Goal: Task Accomplishment & Management: Complete application form

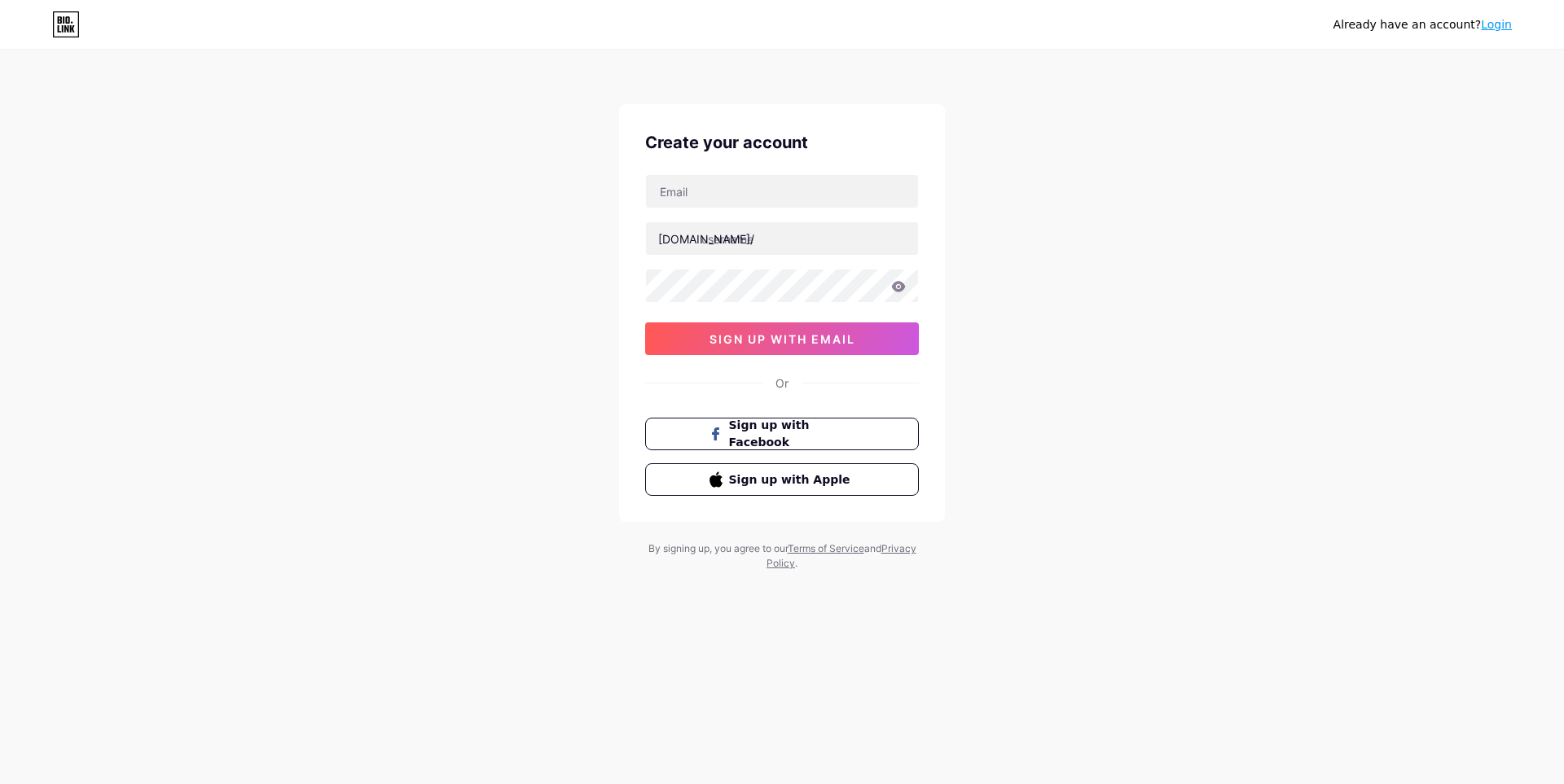
click at [1455, 570] on div "Already have an account? Login Create your account [DOMAIN_NAME]/ 0cAFcWeA4fnXA…" at bounding box center [782, 311] width 1564 height 623
click at [754, 184] on input "text" at bounding box center [782, 191] width 272 height 33
click at [550, 218] on div "Already have an account? Login Create your account [DOMAIN_NAME]/ 0cAFcWeA4fnXA…" at bounding box center [782, 311] width 1564 height 623
click at [756, 198] on input "text" at bounding box center [782, 191] width 272 height 33
type input "[EMAIL_ADDRESS][DOMAIN_NAME]"
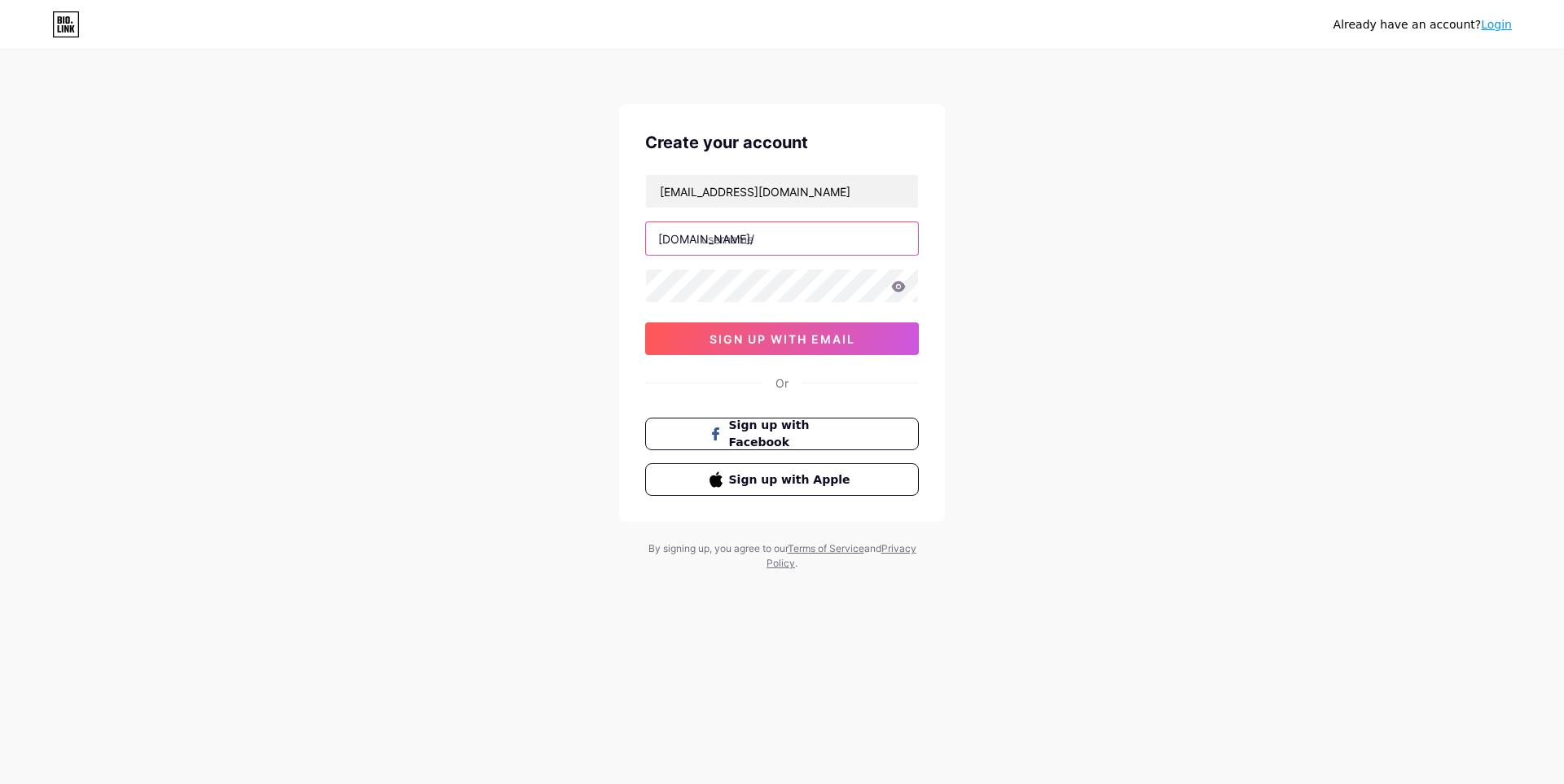
click at [783, 241] on input "text" at bounding box center [782, 238] width 272 height 33
click at [593, 300] on div "Already have an account? Login Create your account [EMAIL_ADDRESS][DOMAIN_NAME]…" at bounding box center [782, 311] width 1564 height 623
click at [904, 283] on icon at bounding box center [899, 287] width 15 height 11
click at [814, 232] on input "text" at bounding box center [782, 238] width 272 height 33
type input "mundosaudavel"
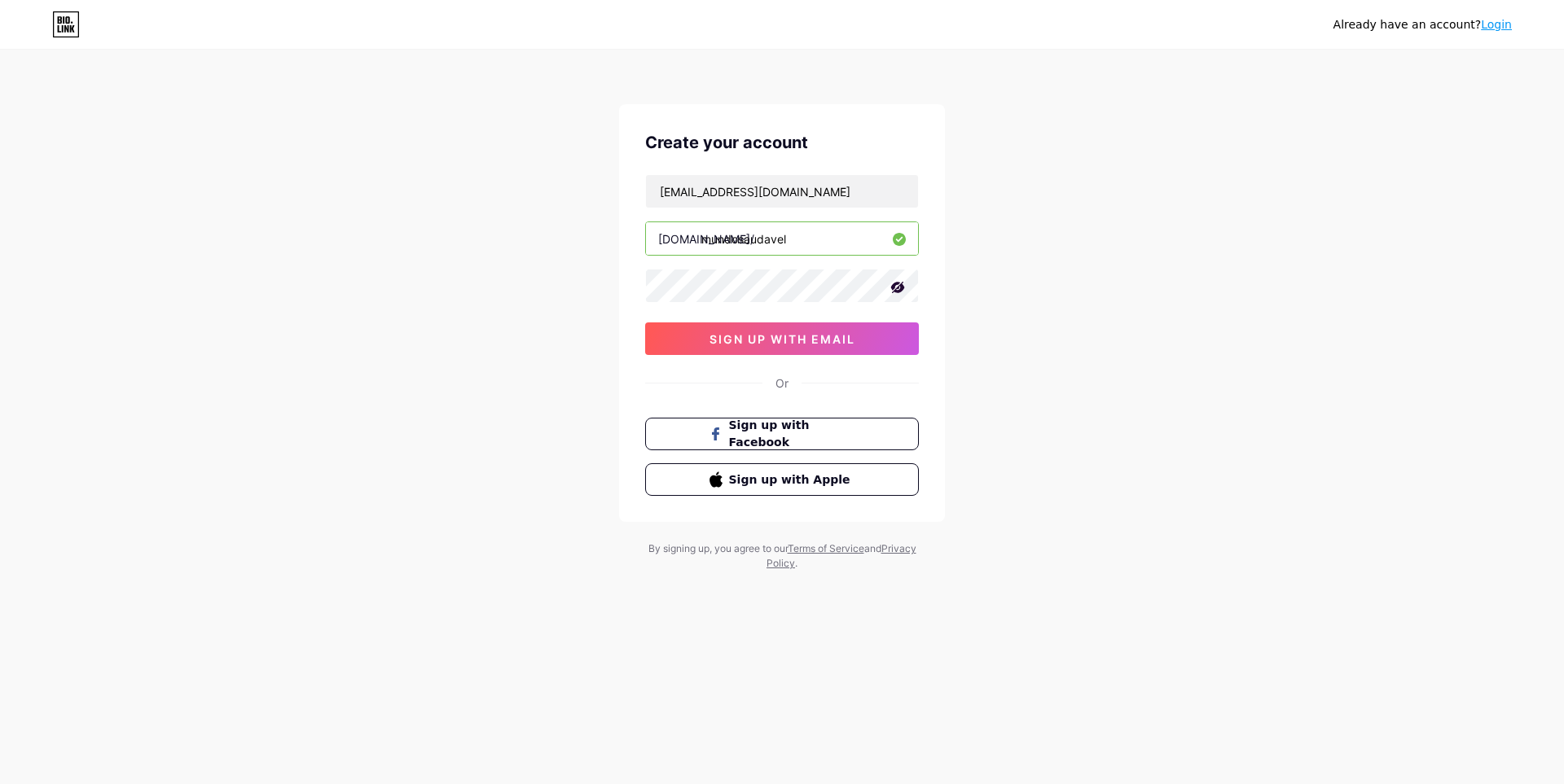
click at [1036, 233] on div "Already have an account? Login Create your account [EMAIL_ADDRESS][DOMAIN_NAME]…" at bounding box center [782, 311] width 1564 height 623
click at [998, 274] on div "Already have an account? Login Create your account [EMAIL_ADDRESS][DOMAIN_NAME]…" at bounding box center [782, 311] width 1564 height 623
click at [804, 259] on div "[EMAIL_ADDRESS][DOMAIN_NAME] [DOMAIN_NAME]/ mundosaudavel 0cAFcWeA4fnXArLYaLPEr…" at bounding box center [782, 264] width 274 height 180
click at [814, 246] on input "mundosaudavel" at bounding box center [782, 238] width 272 height 33
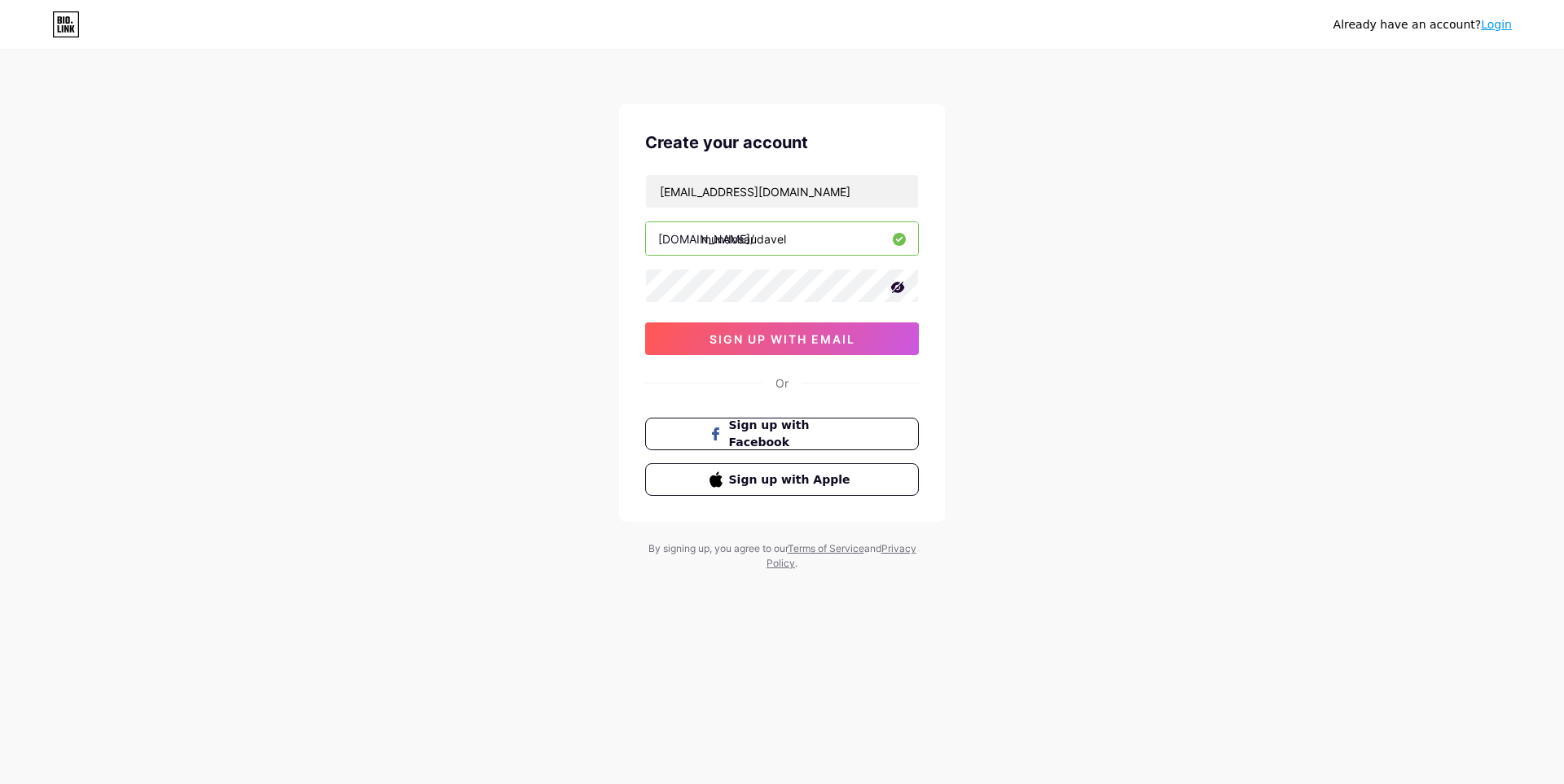
click at [814, 246] on input "mundosaudavel" at bounding box center [782, 238] width 272 height 33
click at [867, 346] on button "sign up with email" at bounding box center [782, 338] width 274 height 33
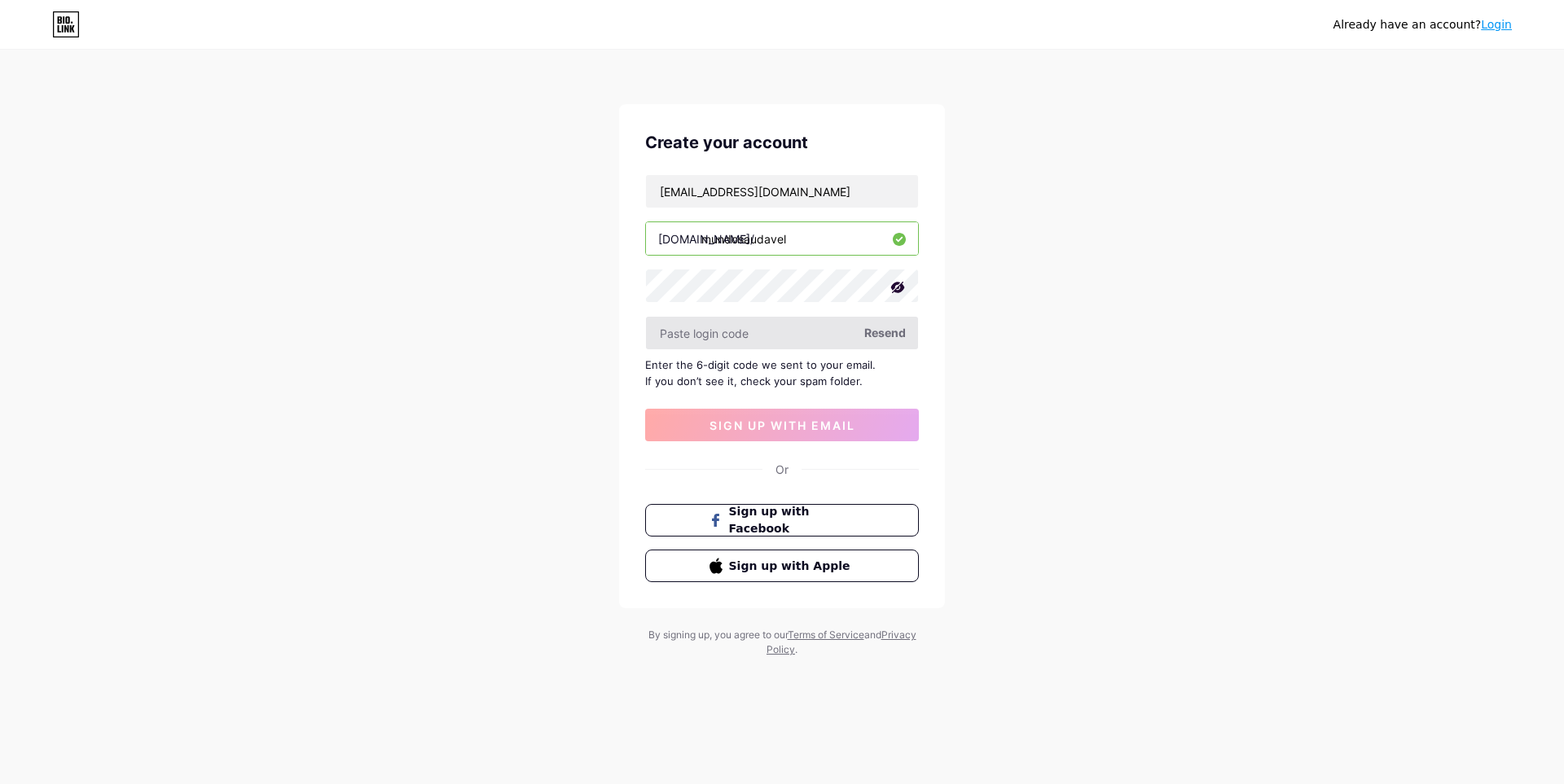
click at [782, 338] on input "text" at bounding box center [782, 333] width 272 height 33
click at [802, 382] on div "Enter the 6-digit code we sent to your email. If you don’t see it, check your s…" at bounding box center [782, 372] width 274 height 33
click at [731, 342] on input "text" at bounding box center [782, 333] width 272 height 33
drag, startPoint x: 758, startPoint y: 351, endPoint x: 926, endPoint y: 353, distance: 168.0
click at [762, 351] on div "[EMAIL_ADDRESS][DOMAIN_NAME] [DOMAIN_NAME]/ mundosaudavel Resend Enter the 6-di…" at bounding box center [782, 307] width 274 height 267
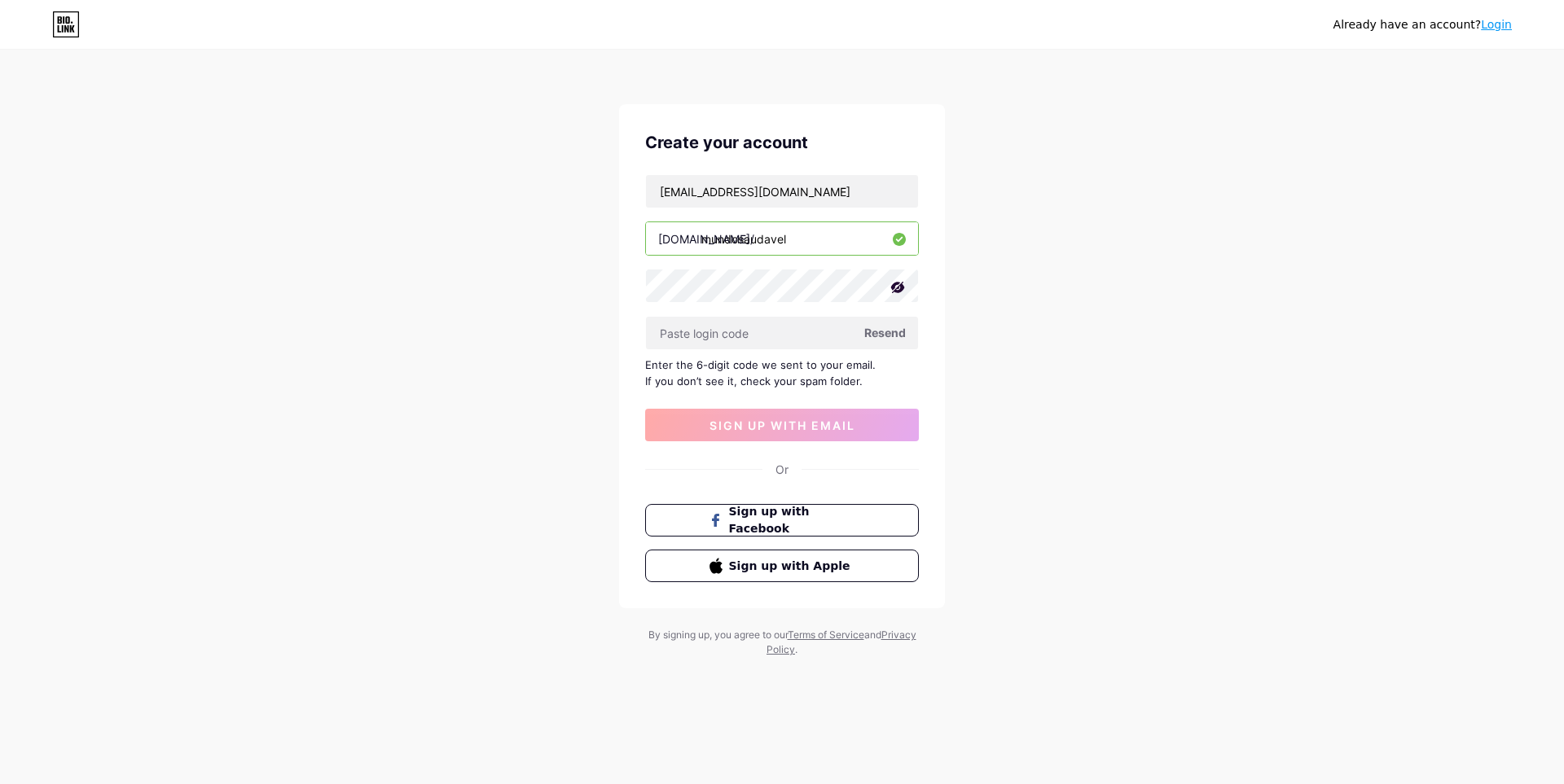
click at [897, 336] on span "Resend" at bounding box center [885, 333] width 41 height 17
paste input "602166"
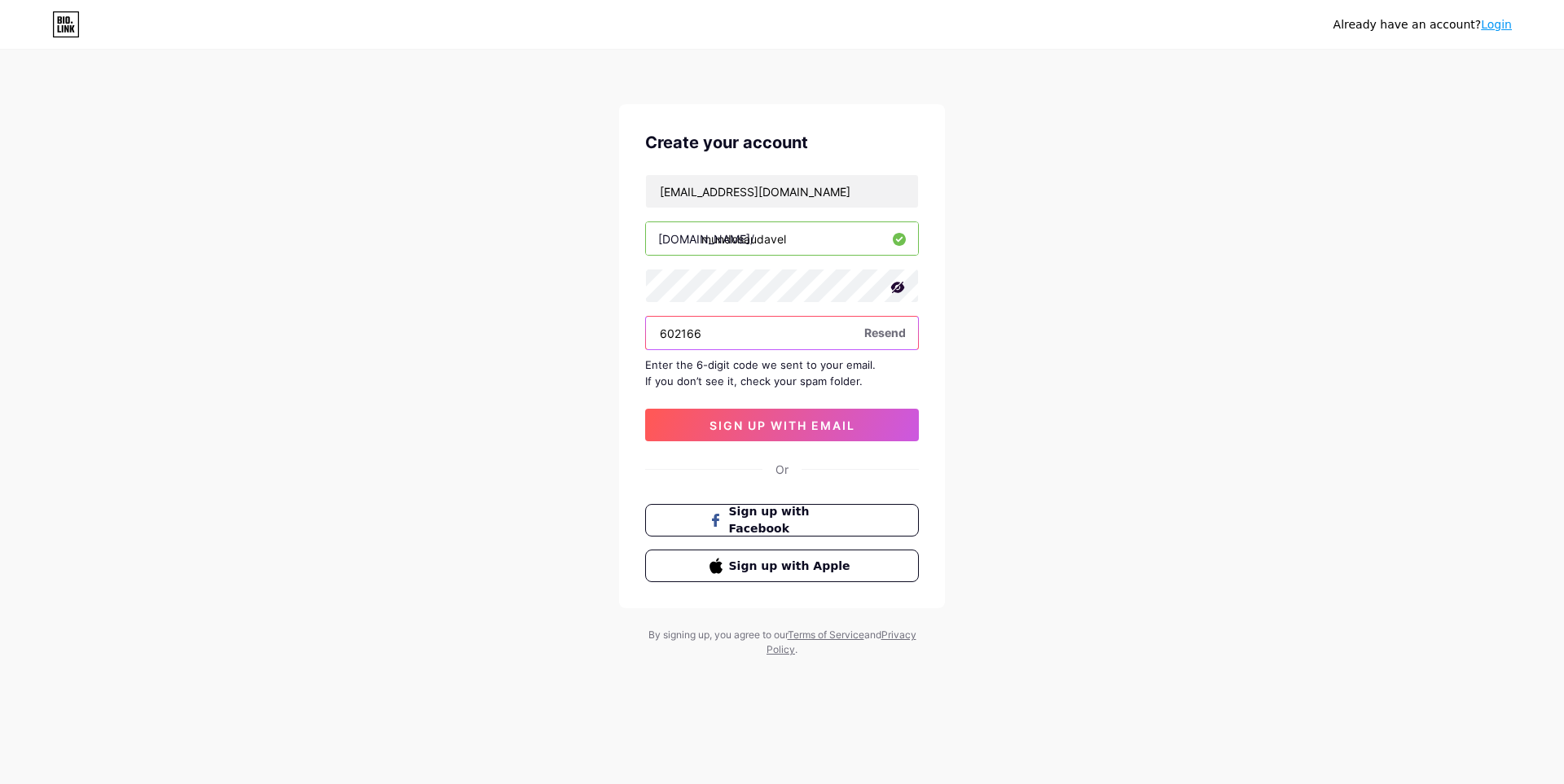
type input "602166"
click at [486, 337] on div "Already have an account? Login Create your account [EMAIL_ADDRESS][DOMAIN_NAME]…" at bounding box center [782, 354] width 1564 height 710
click at [784, 430] on span "sign up with email" at bounding box center [782, 425] width 146 height 14
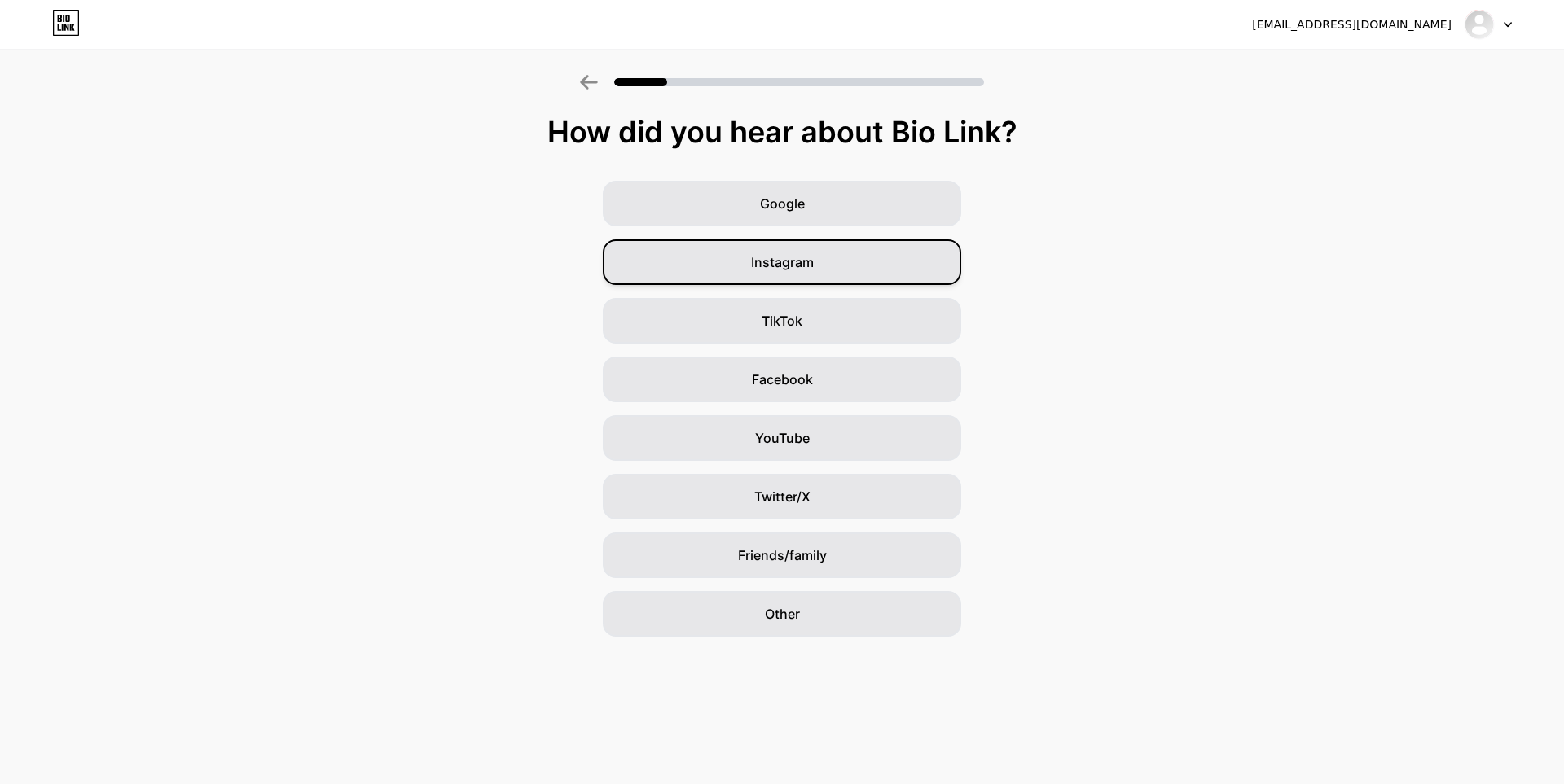
click at [806, 265] on span "Instagram" at bounding box center [782, 262] width 63 height 20
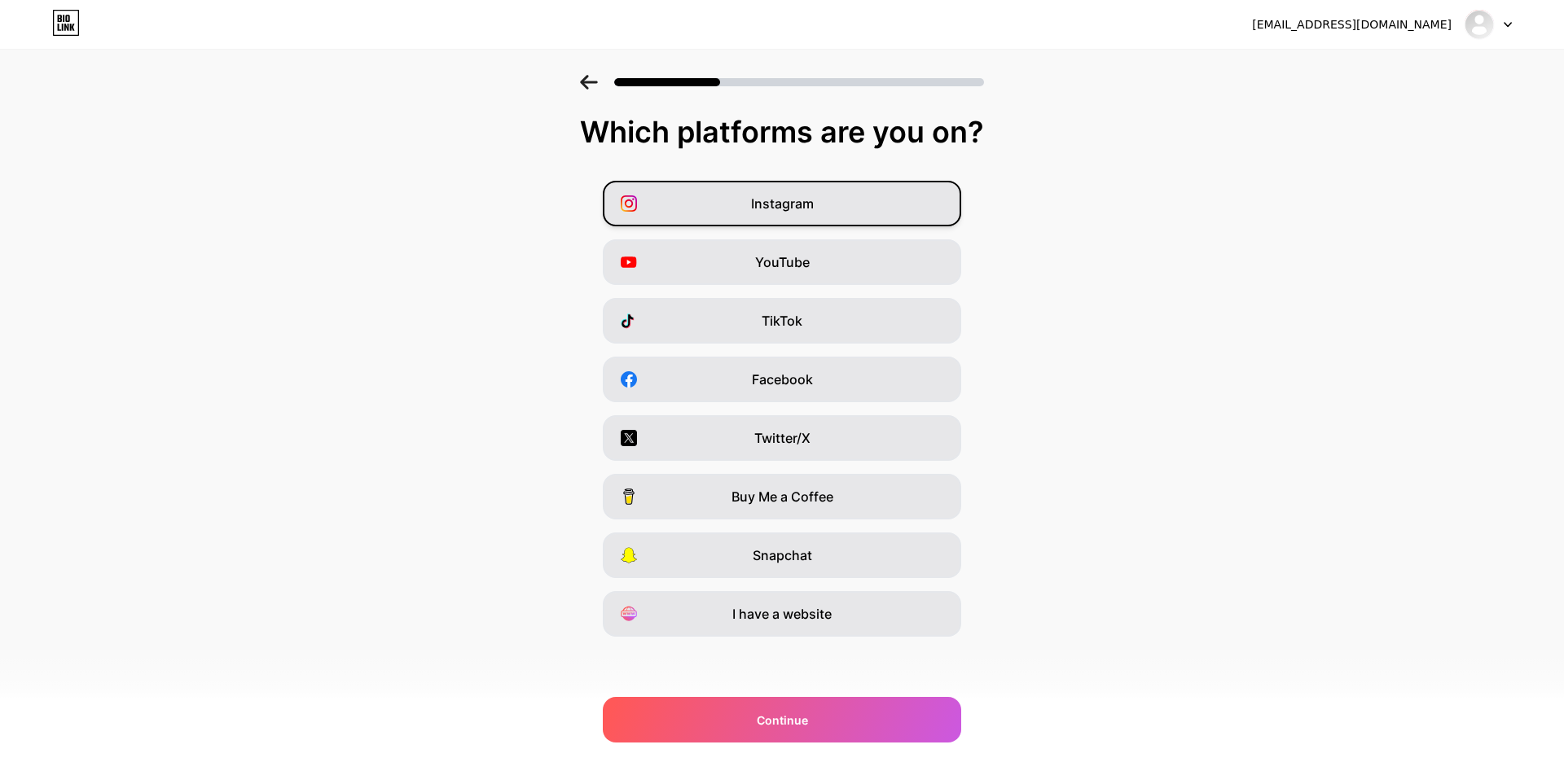
click at [789, 212] on span "Instagram" at bounding box center [782, 203] width 63 height 20
click at [587, 81] on icon at bounding box center [589, 83] width 18 height 15
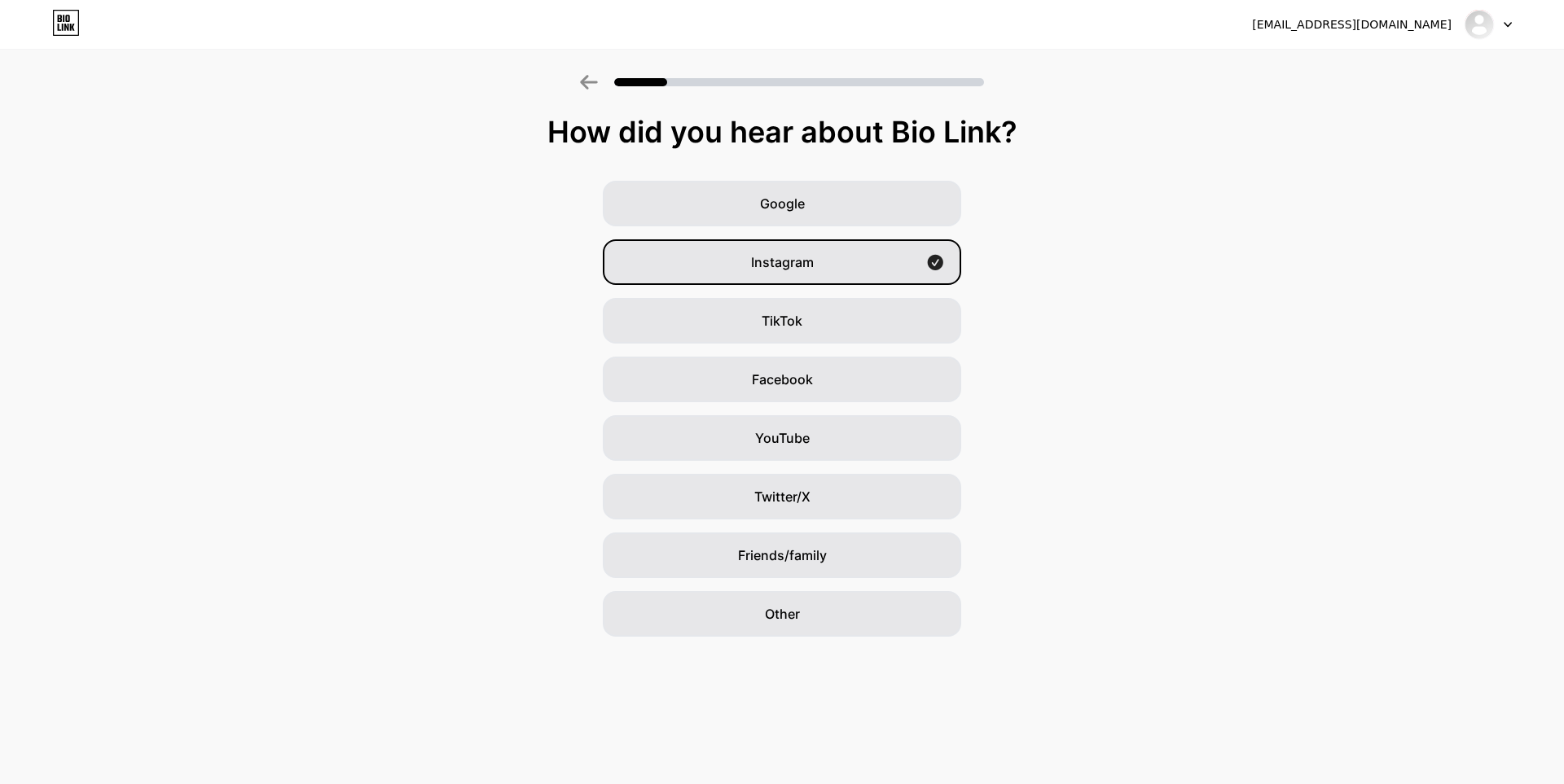
click at [587, 82] on icon at bounding box center [589, 83] width 17 height 15
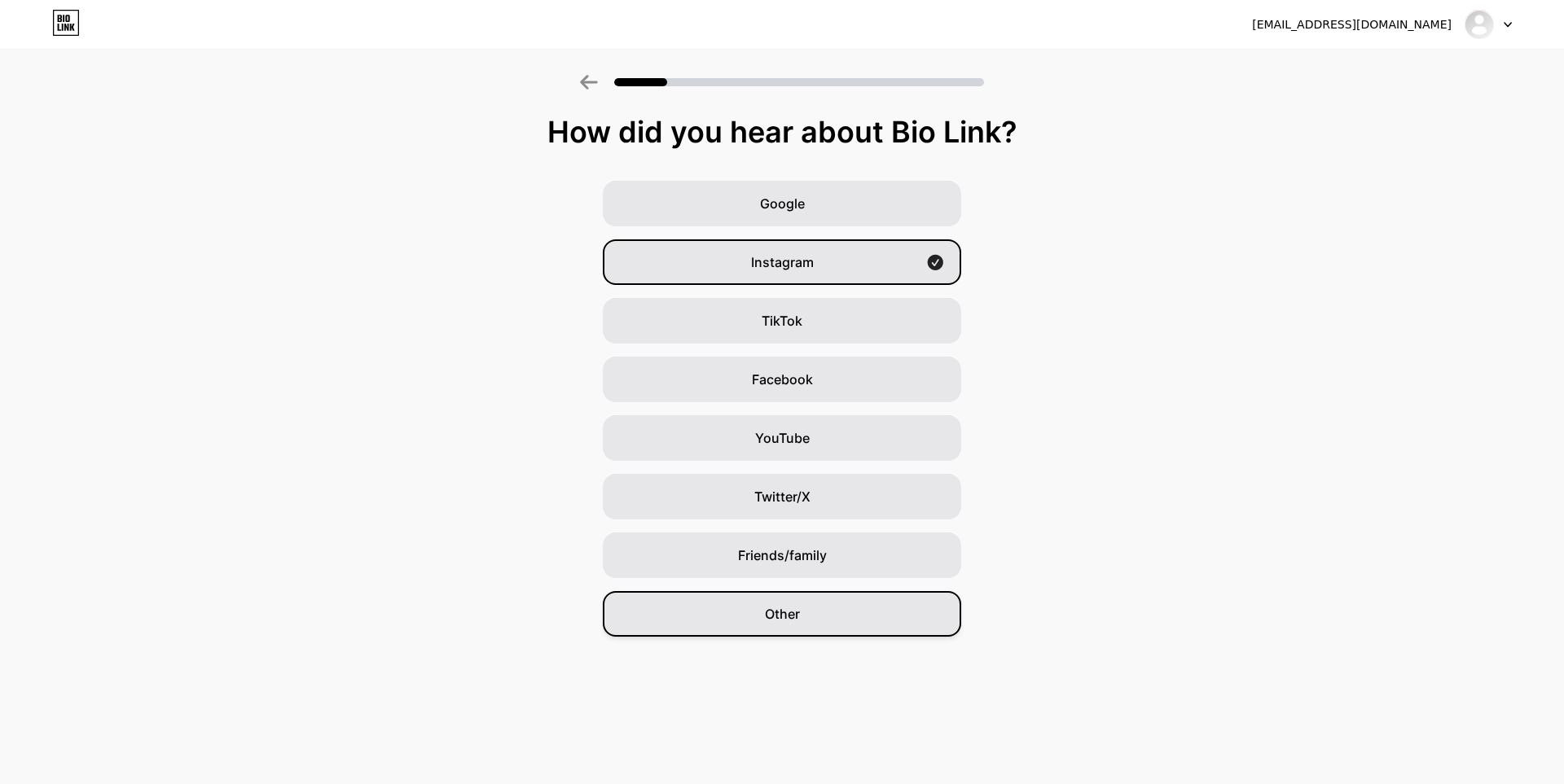
click at [842, 625] on div "Other" at bounding box center [782, 614] width 358 height 46
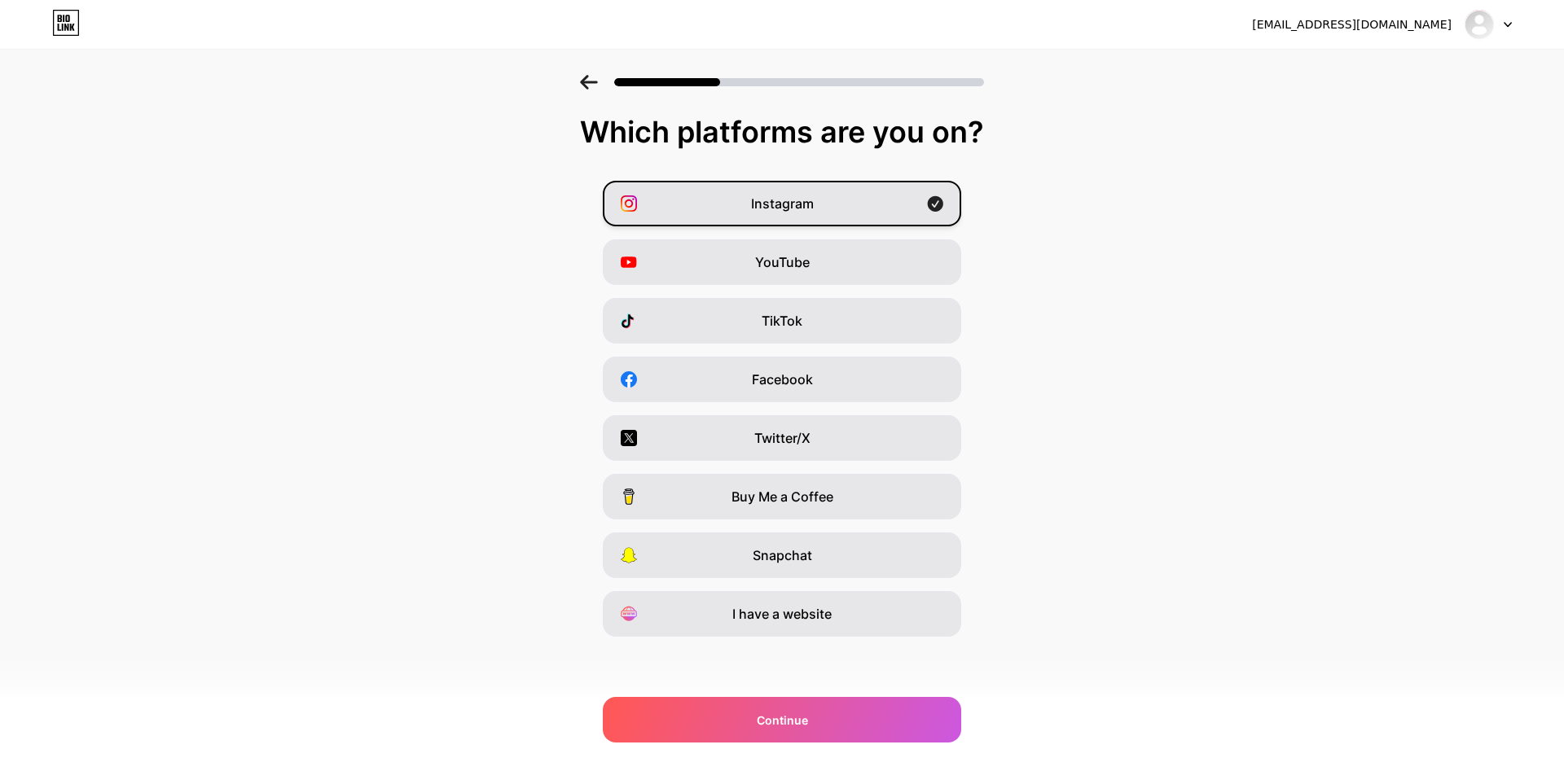
click at [807, 208] on span "Instagram" at bounding box center [782, 203] width 63 height 20
click at [819, 217] on div "Instagram" at bounding box center [782, 203] width 358 height 46
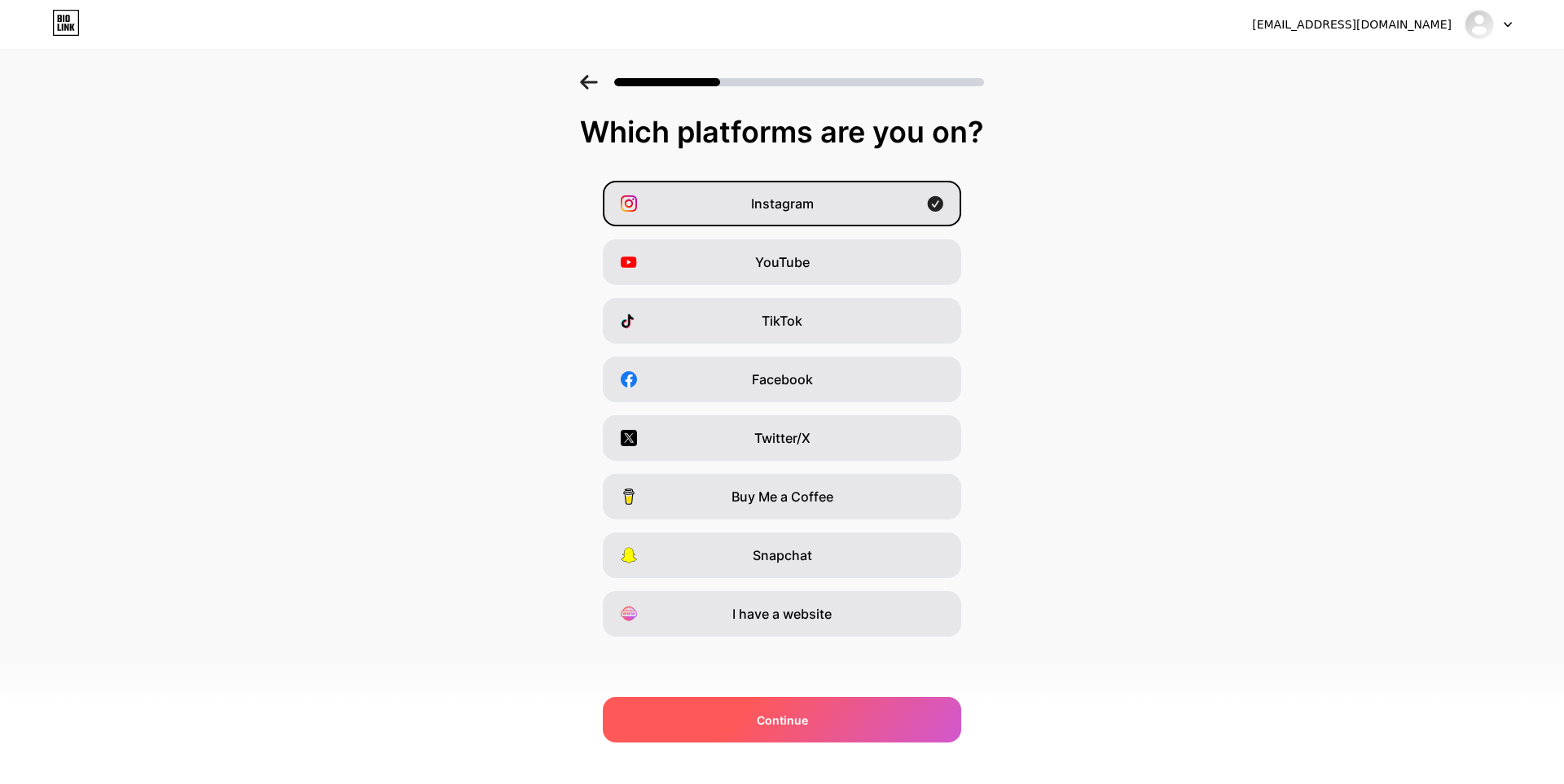
click at [841, 708] on div "Continue" at bounding box center [782, 720] width 358 height 46
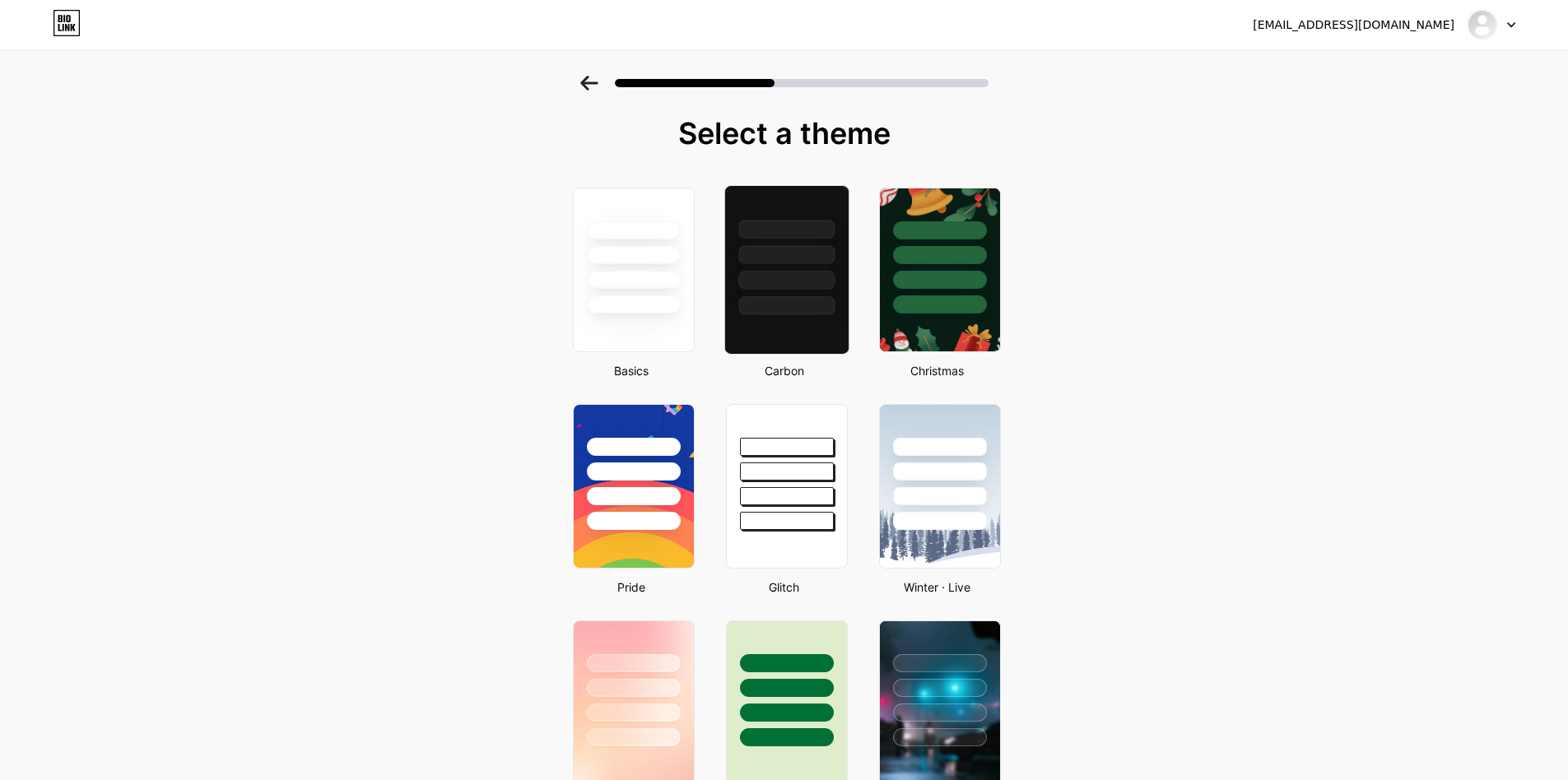
click at [797, 307] on div at bounding box center [786, 306] width 96 height 19
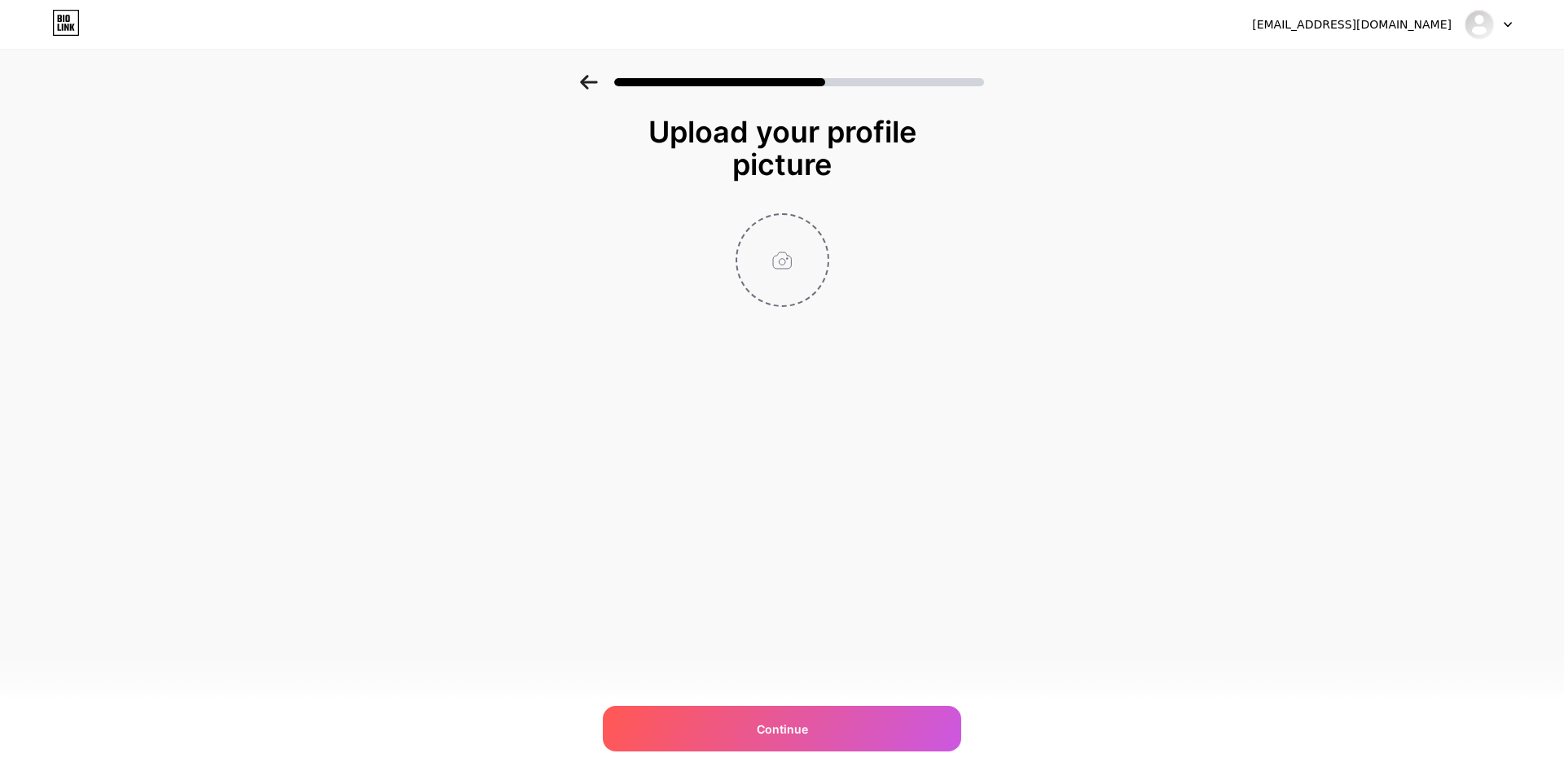
click at [764, 273] on input "file" at bounding box center [782, 260] width 90 height 90
type input "C:\fakepath\Alimento Saudável e Sorrisos Radiantes.png"
click at [798, 271] on img at bounding box center [782, 260] width 94 height 94
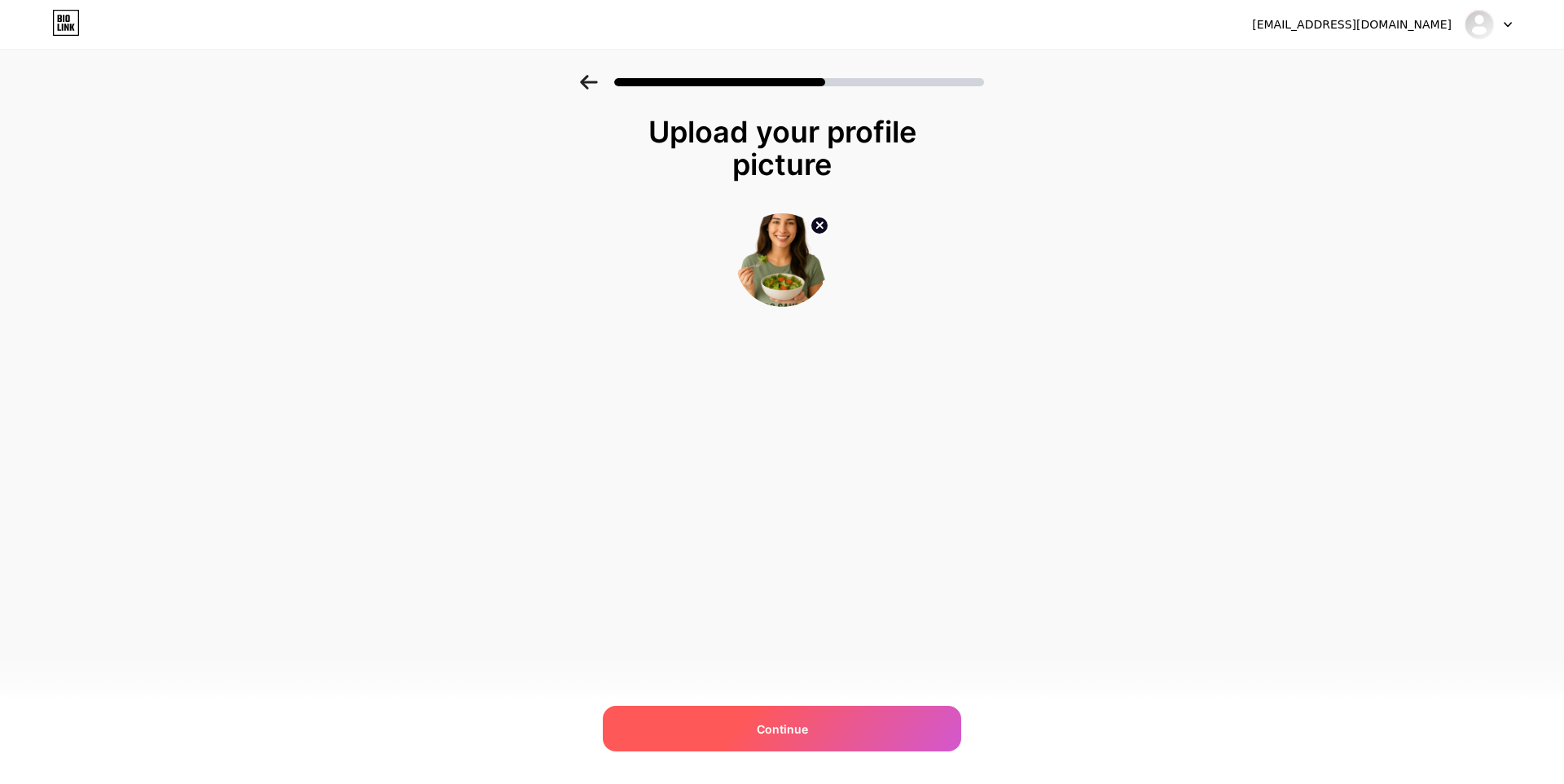
click at [832, 716] on div "Continue" at bounding box center [782, 729] width 358 height 46
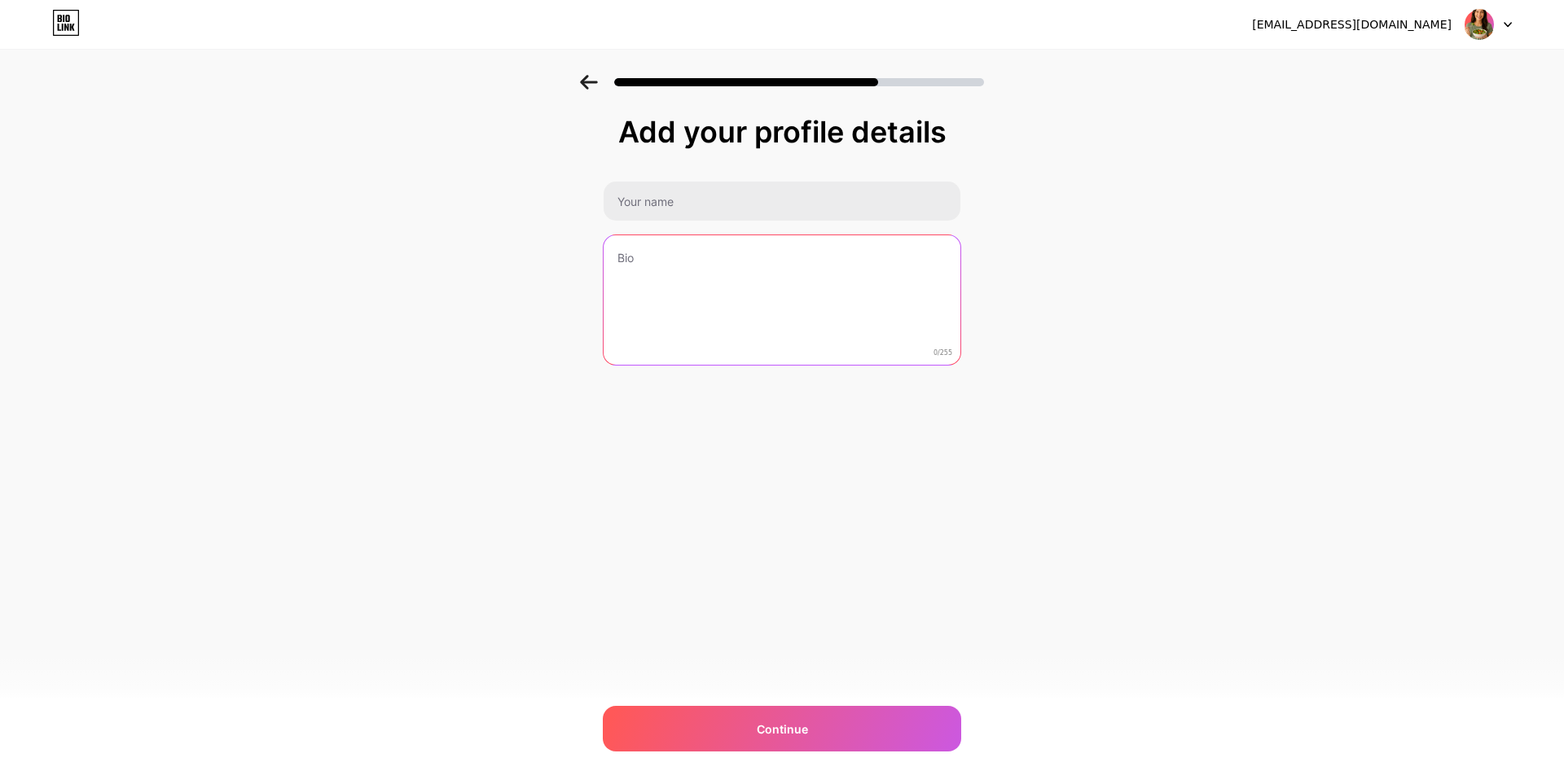
click at [729, 300] on textarea at bounding box center [782, 300] width 356 height 131
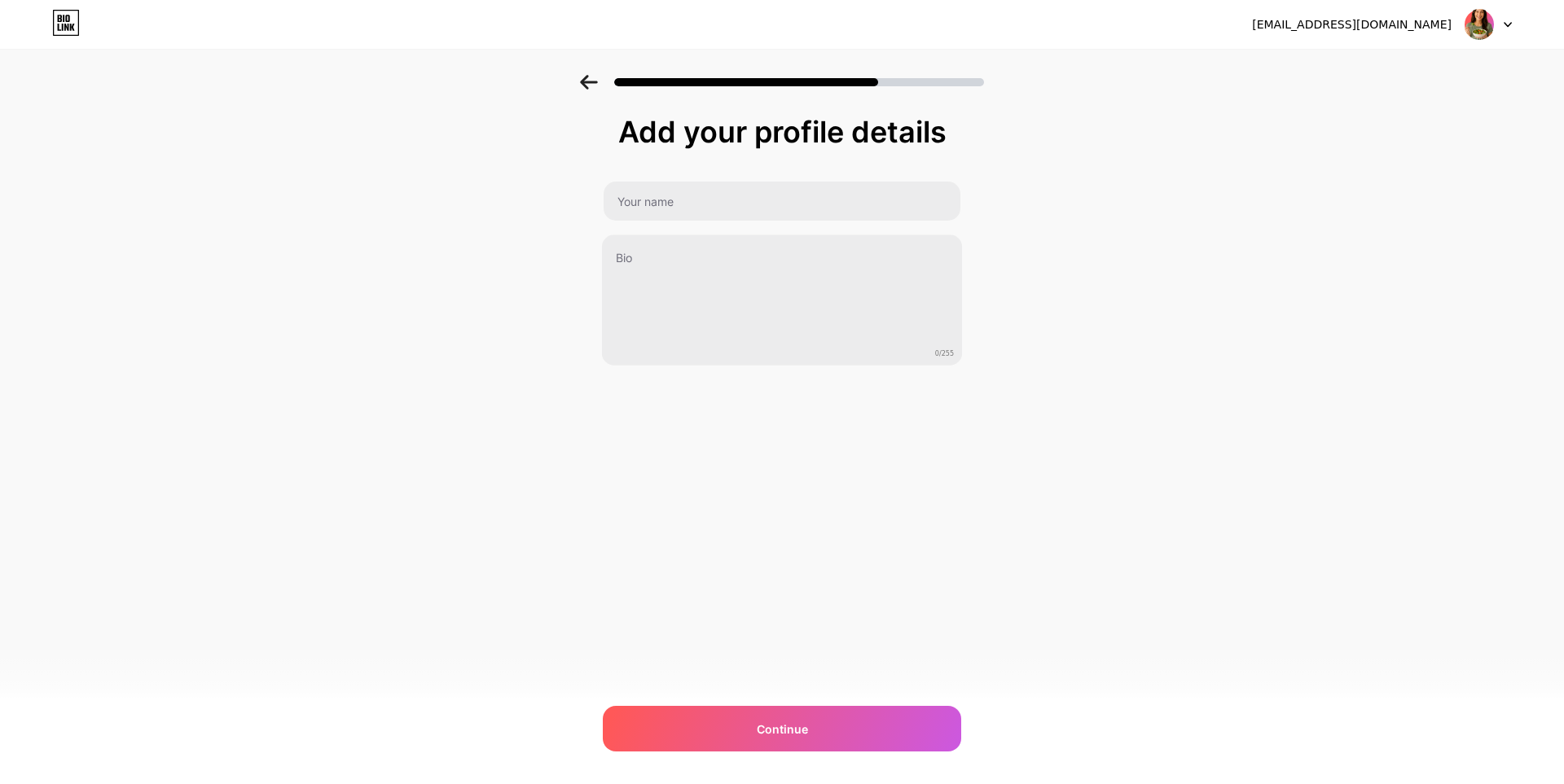
click at [714, 227] on div "0/255" at bounding box center [782, 273] width 358 height 185
click at [722, 196] on input "text" at bounding box center [782, 201] width 356 height 39
type input "Mundo S"
click at [831, 168] on div "Add your profile details Mundo S 0/255 Continue Error" at bounding box center [782, 241] width 358 height 250
drag, startPoint x: 1563, startPoint y: 170, endPoint x: 1441, endPoint y: 76, distance: 154.0
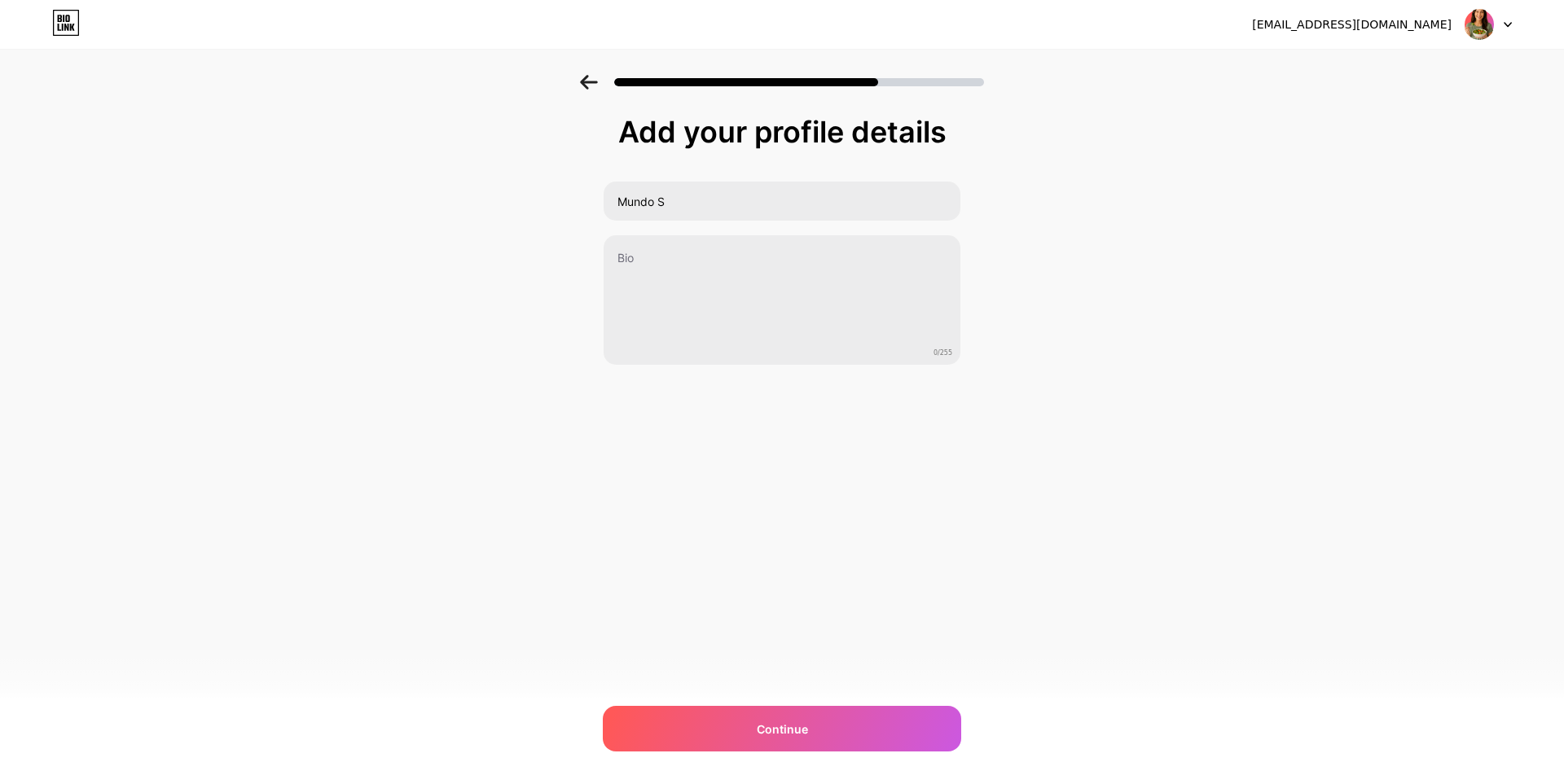
click at [1557, 177] on div "Add your profile details Mundo S 0/255 Continue Error" at bounding box center [782, 261] width 1564 height 372
click at [758, 223] on div "Mundo S 0/255" at bounding box center [782, 273] width 358 height 185
click at [767, 204] on input "Mundo S" at bounding box center [782, 201] width 360 height 39
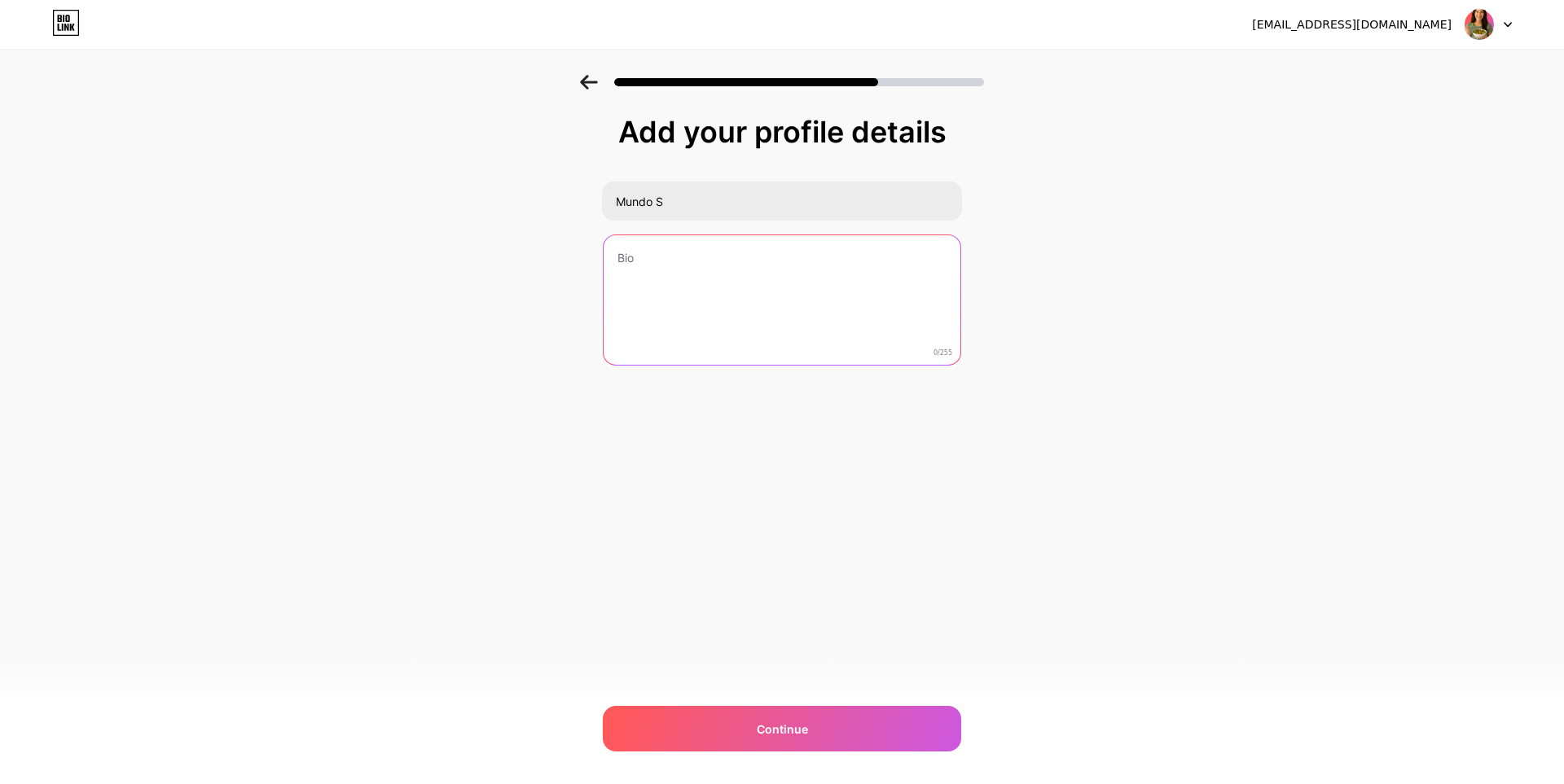
click at [791, 315] on textarea at bounding box center [782, 300] width 356 height 131
paste textarea "Acesse os melhores guias e protocolos que acelerar seu caminho para a saude"
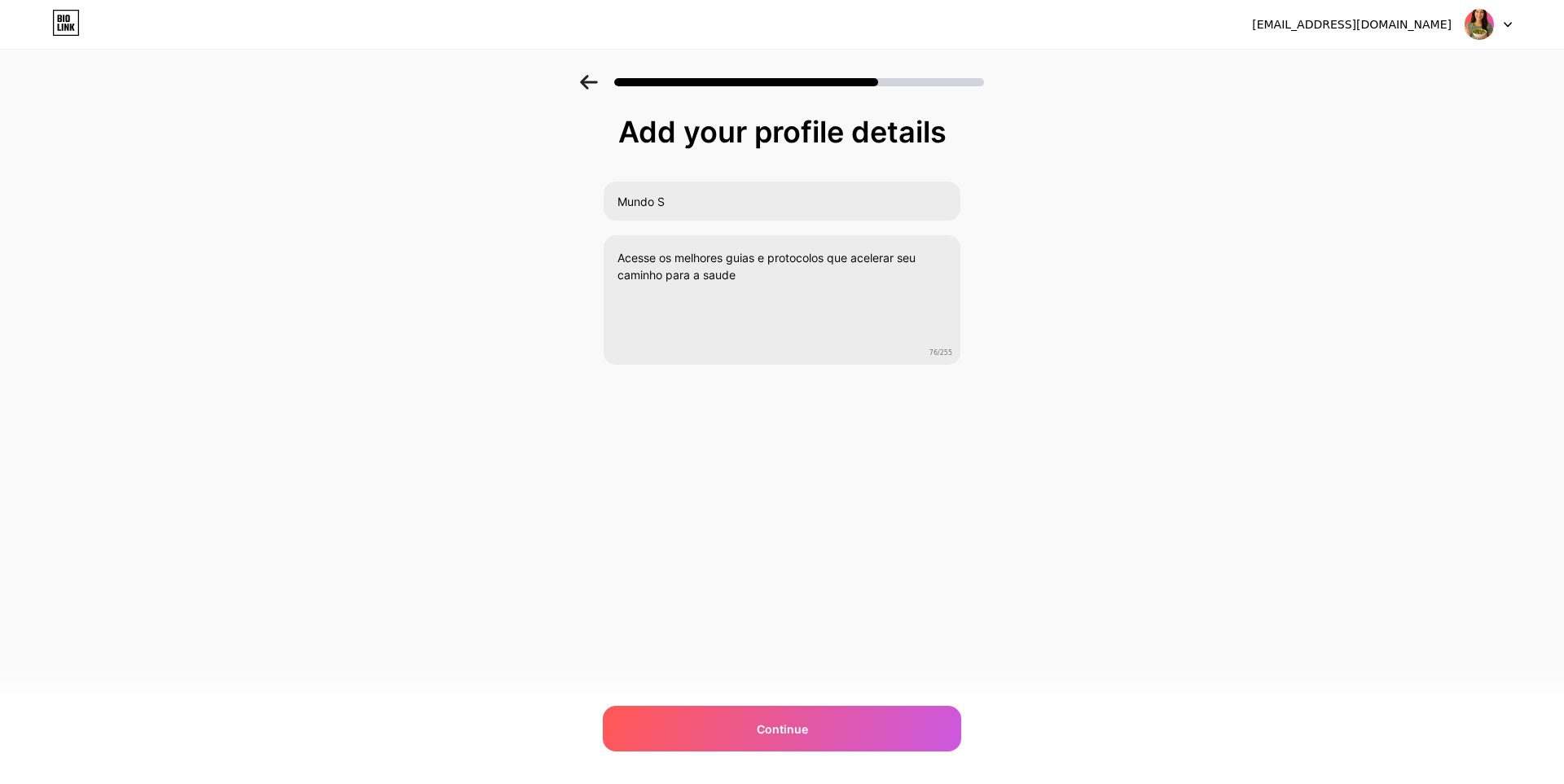
click at [505, 323] on div "Add your profile details Mundo S Acesse os melhores guias e protocolos que acel…" at bounding box center [782, 261] width 1564 height 372
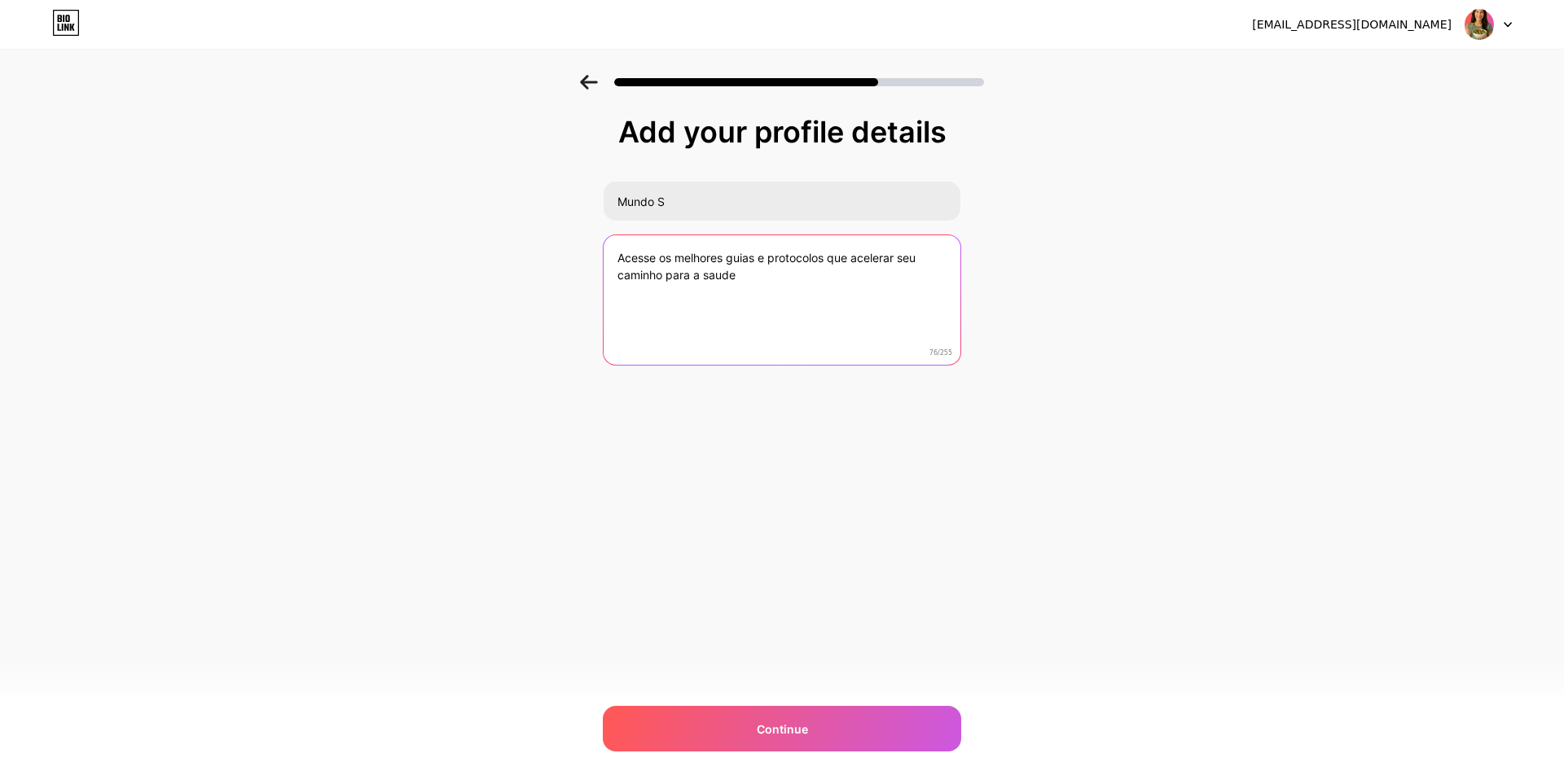
click at [752, 283] on textarea "Acesse os melhores guias e protocolos que acelerar seu caminho para a saude" at bounding box center [782, 300] width 356 height 131
click at [724, 279] on textarea "Acesse os melhores guias e protocolos que acelerar seu caminho para a saude" at bounding box center [782, 300] width 360 height 133
click at [740, 297] on textarea "Acesse os melhores guias e protocolos que acelerar seu caminho para a saúde" at bounding box center [782, 300] width 360 height 133
type textarea "Acesse os melhores guias e protocolos que acelerar seu caminho para a saúde"
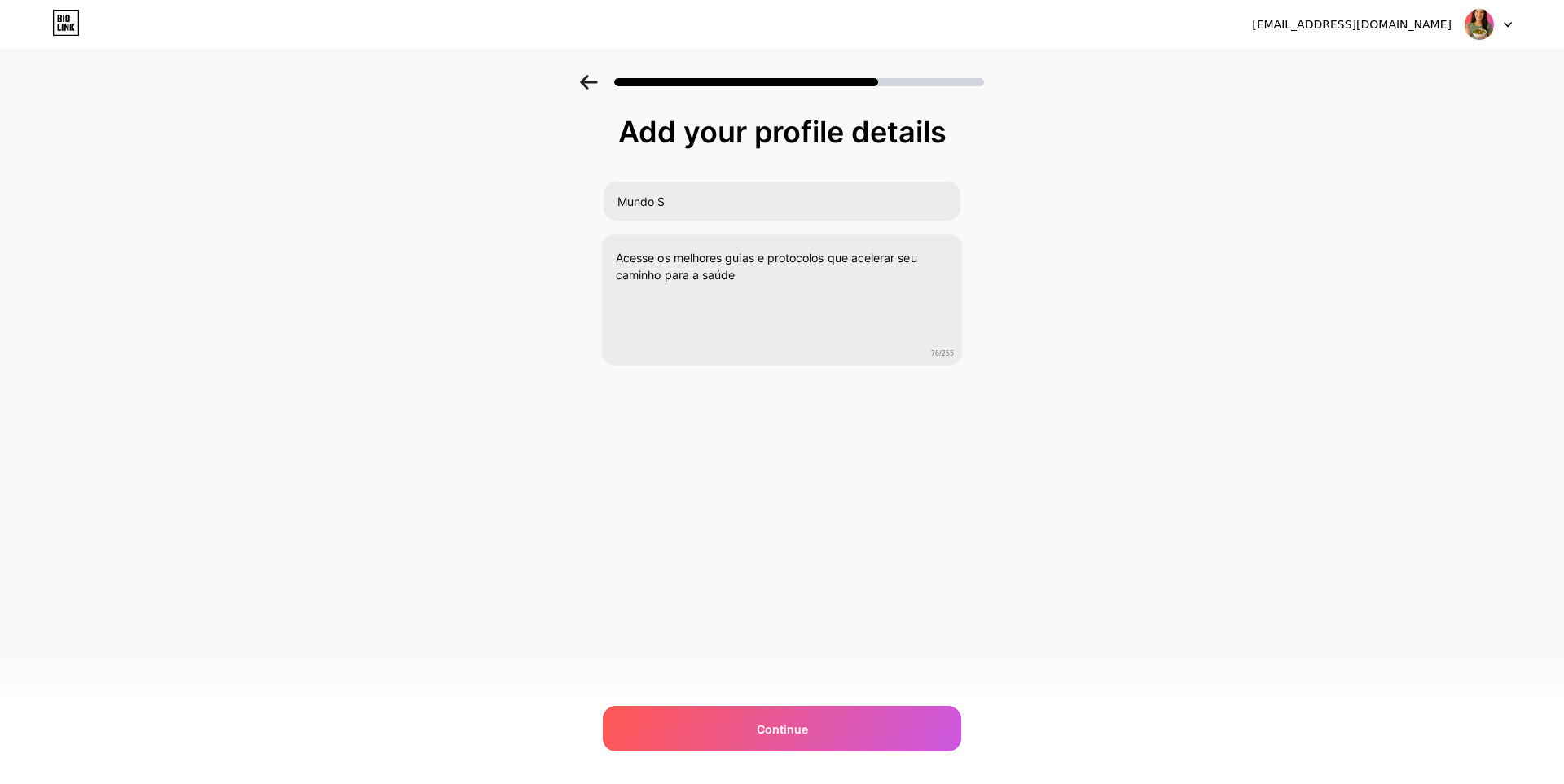
click at [579, 274] on div "Add your profile details Mundo S Acesse os melhores guias e protocolos que acel…" at bounding box center [782, 261] width 1564 height 372
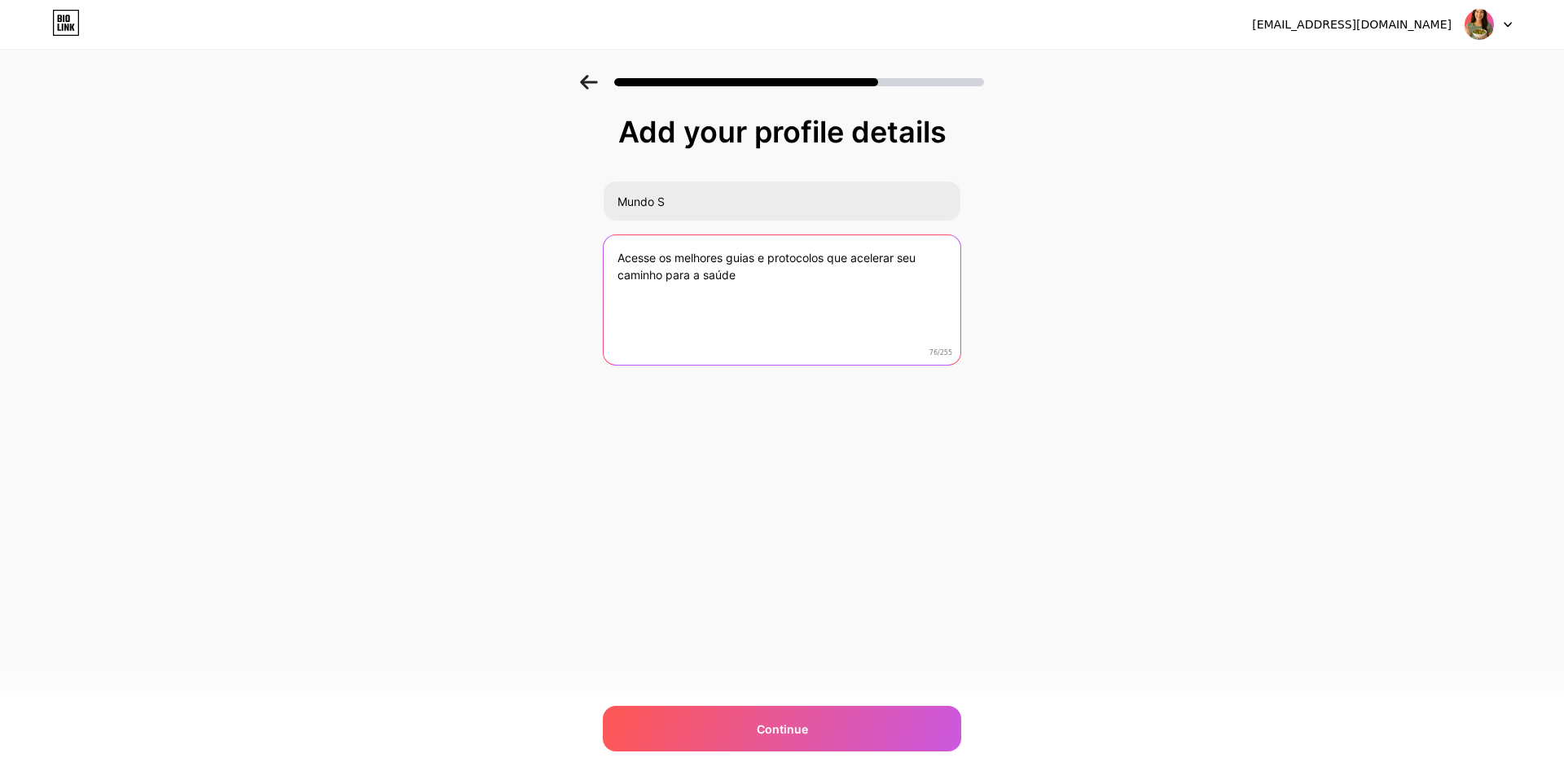
click at [636, 258] on textarea "Acesse os melhores guias e protocolos que acelerar seu caminho para a saúde" at bounding box center [782, 300] width 356 height 131
click at [657, 258] on textarea "Acesse os melhores guias e protocolos que acelerar seu caminho para a saúde" at bounding box center [782, 300] width 360 height 133
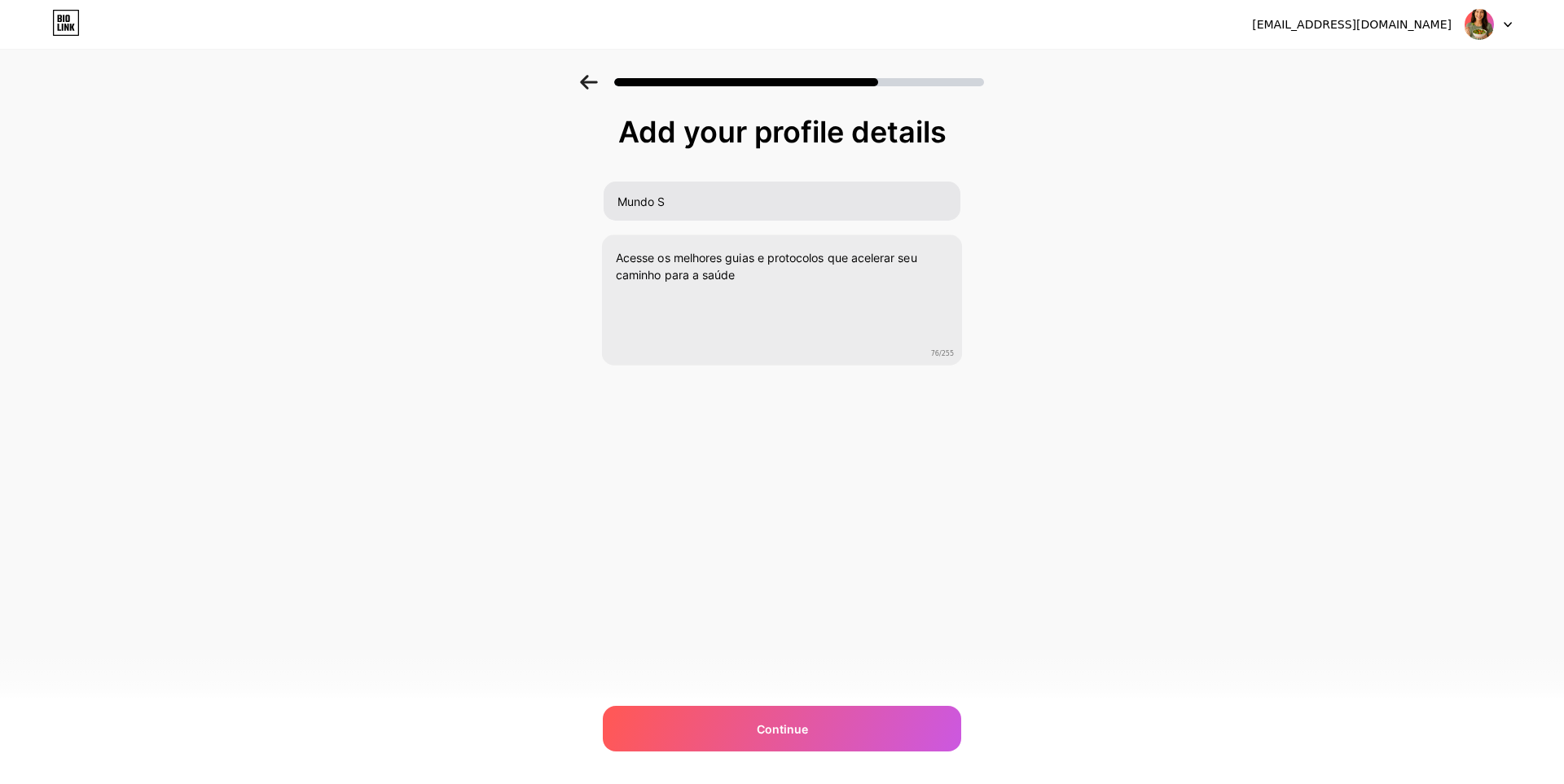
drag, startPoint x: 704, startPoint y: 221, endPoint x: 701, endPoint y: 211, distance: 10.4
click at [704, 220] on div "Mundo S" at bounding box center [782, 200] width 358 height 40
click at [701, 211] on input "Mundo S" at bounding box center [782, 201] width 360 height 39
click at [777, 190] on input "Mundo S" at bounding box center [782, 201] width 360 height 39
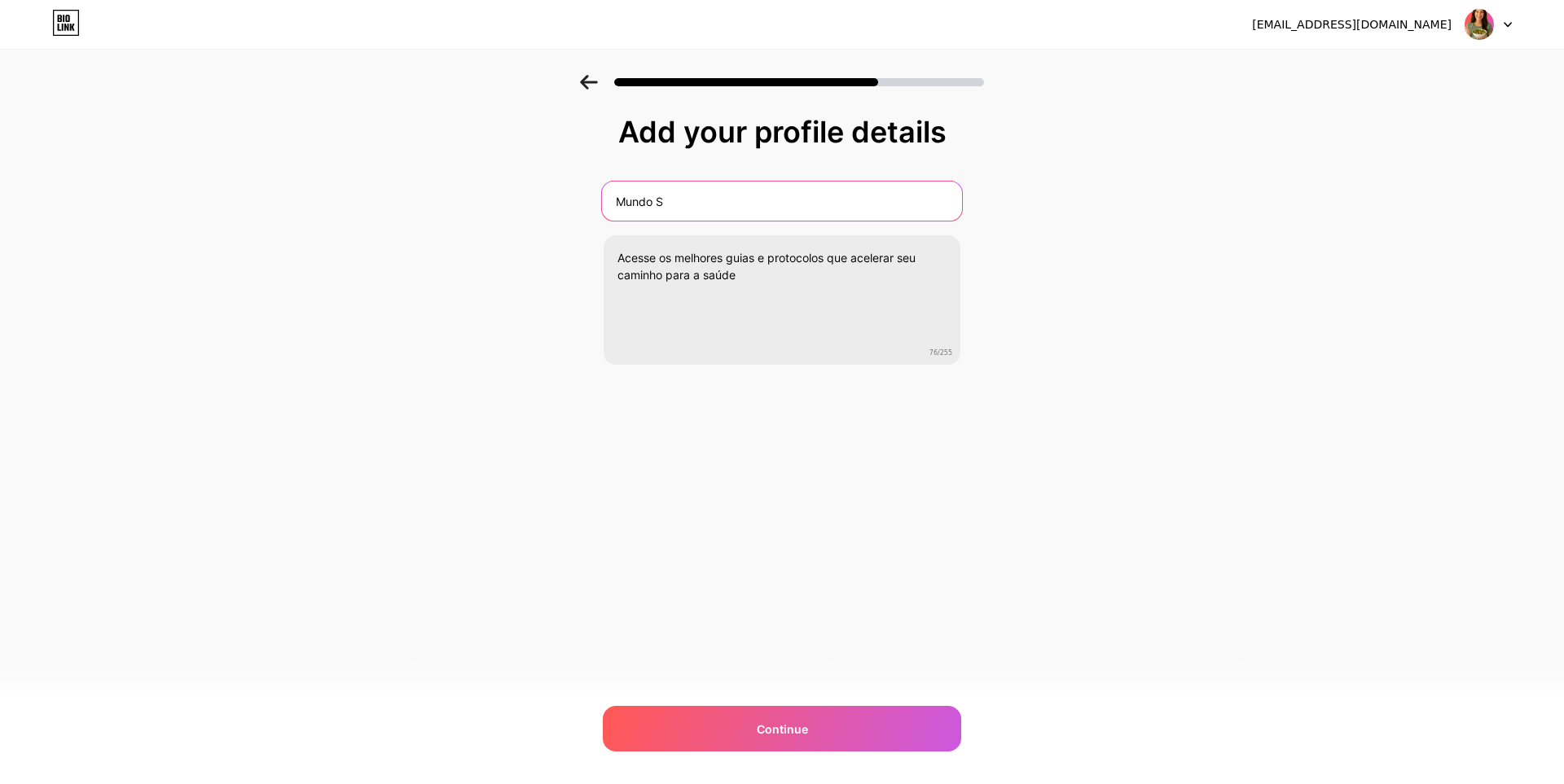
click at [777, 190] on input "Mundo S" at bounding box center [782, 201] width 360 height 39
paste input "Acesse os melhores guias e protocolos que acelerar seu caminho para a saude"
type input "Acesse os melhores guias e protocolos que acelerar seu caminho para a saud"
click at [774, 198] on input "text" at bounding box center [782, 201] width 360 height 39
click at [739, 167] on div "Add your profile details Acesse os melhores guias e protocolos que acelerar seu…" at bounding box center [782, 241] width 358 height 250
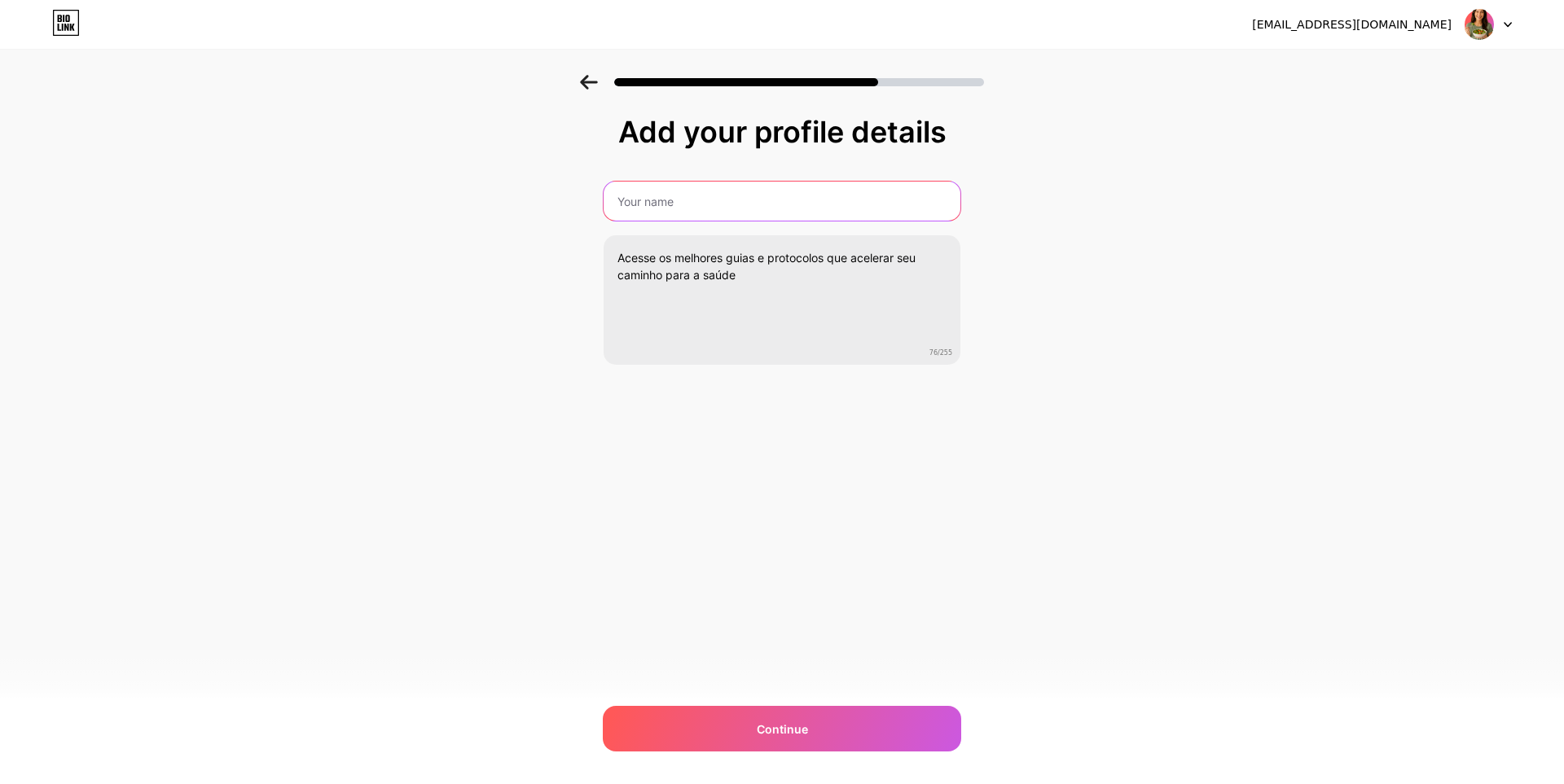
click at [736, 196] on input "text" at bounding box center [782, 201] width 356 height 39
click at [780, 179] on div "Add your profile details Mundo Acesse os melhores guias e protocolos que aceler…" at bounding box center [782, 241] width 358 height 250
click at [780, 212] on input "Mundo" at bounding box center [782, 201] width 360 height 39
click at [670, 196] on input "Mundo" at bounding box center [782, 201] width 360 height 39
click at [653, 202] on input "Mundo Fitness" at bounding box center [782, 201] width 360 height 39
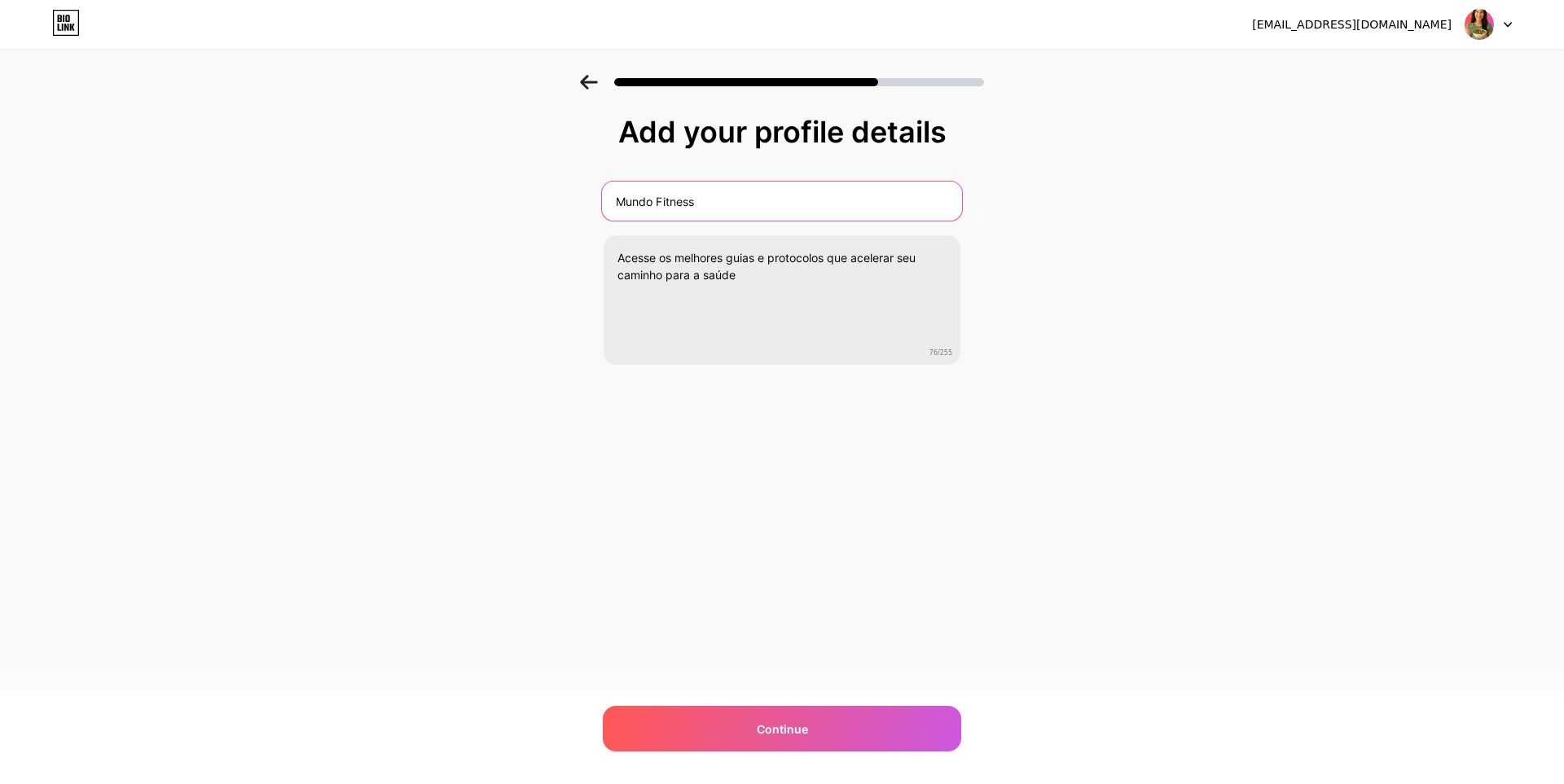
click at [655, 208] on input "Mundo Fitness" at bounding box center [782, 201] width 360 height 39
click at [655, 202] on input "Mundo Fitness" at bounding box center [782, 201] width 360 height 39
click at [657, 198] on input "Mundo Fitness" at bounding box center [782, 201] width 360 height 39
click at [698, 204] on input "Mundo Fitness" at bounding box center [782, 201] width 360 height 39
click at [731, 198] on input "Mundo Fitness & Saúdavel" at bounding box center [782, 201] width 360 height 39
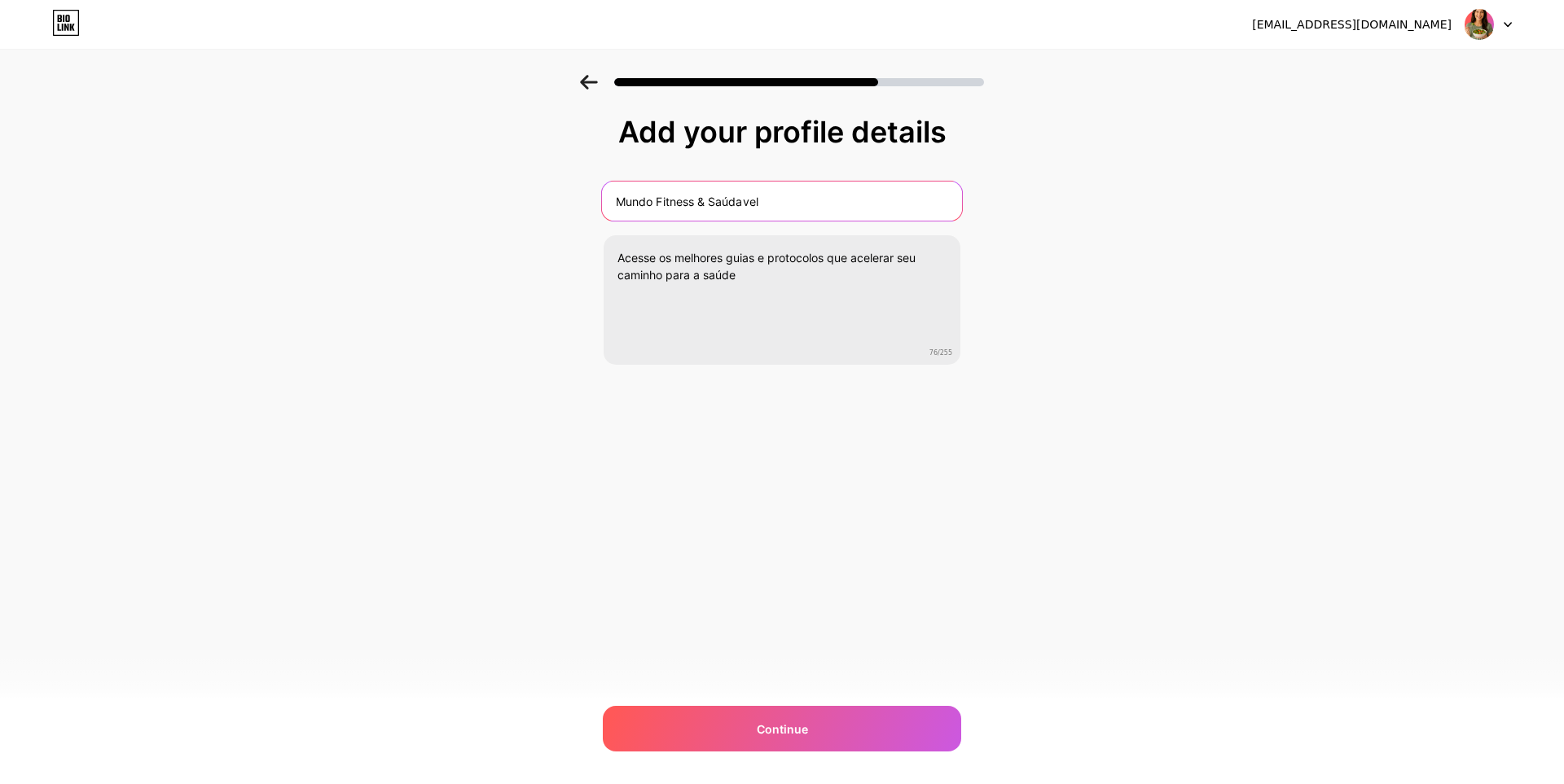
click at [731, 198] on input "Mundo Fitness & Saúdavel" at bounding box center [782, 201] width 360 height 39
type input "Mundo Fitness & Saudavel"
click at [789, 559] on div "[EMAIL_ADDRESS][DOMAIN_NAME] Logout Link Copied Add your profile details Mundo …" at bounding box center [782, 392] width 1564 height 784
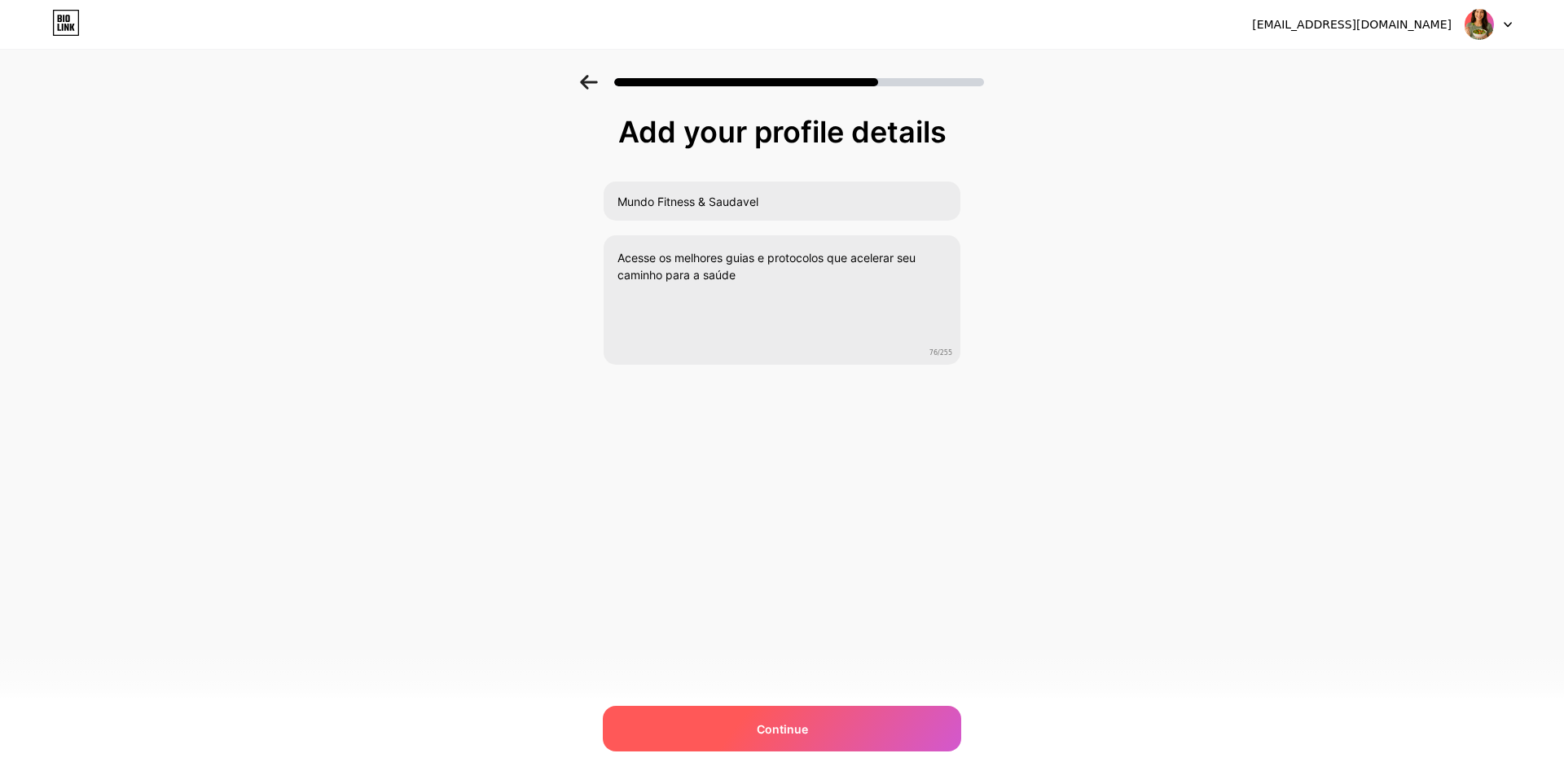
click at [846, 723] on div "Continue" at bounding box center [782, 729] width 358 height 46
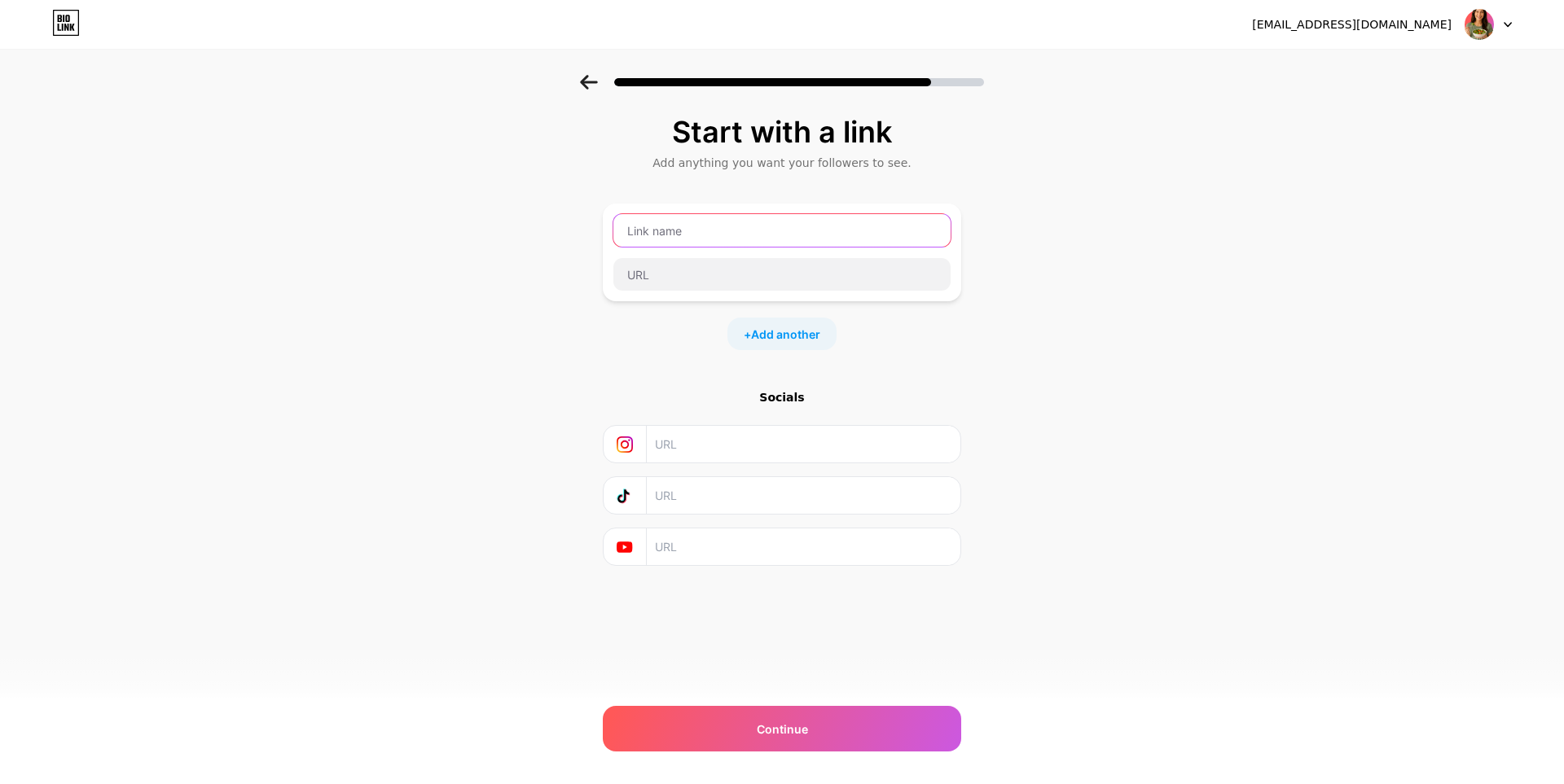
click at [799, 229] on input "text" at bounding box center [782, 230] width 338 height 33
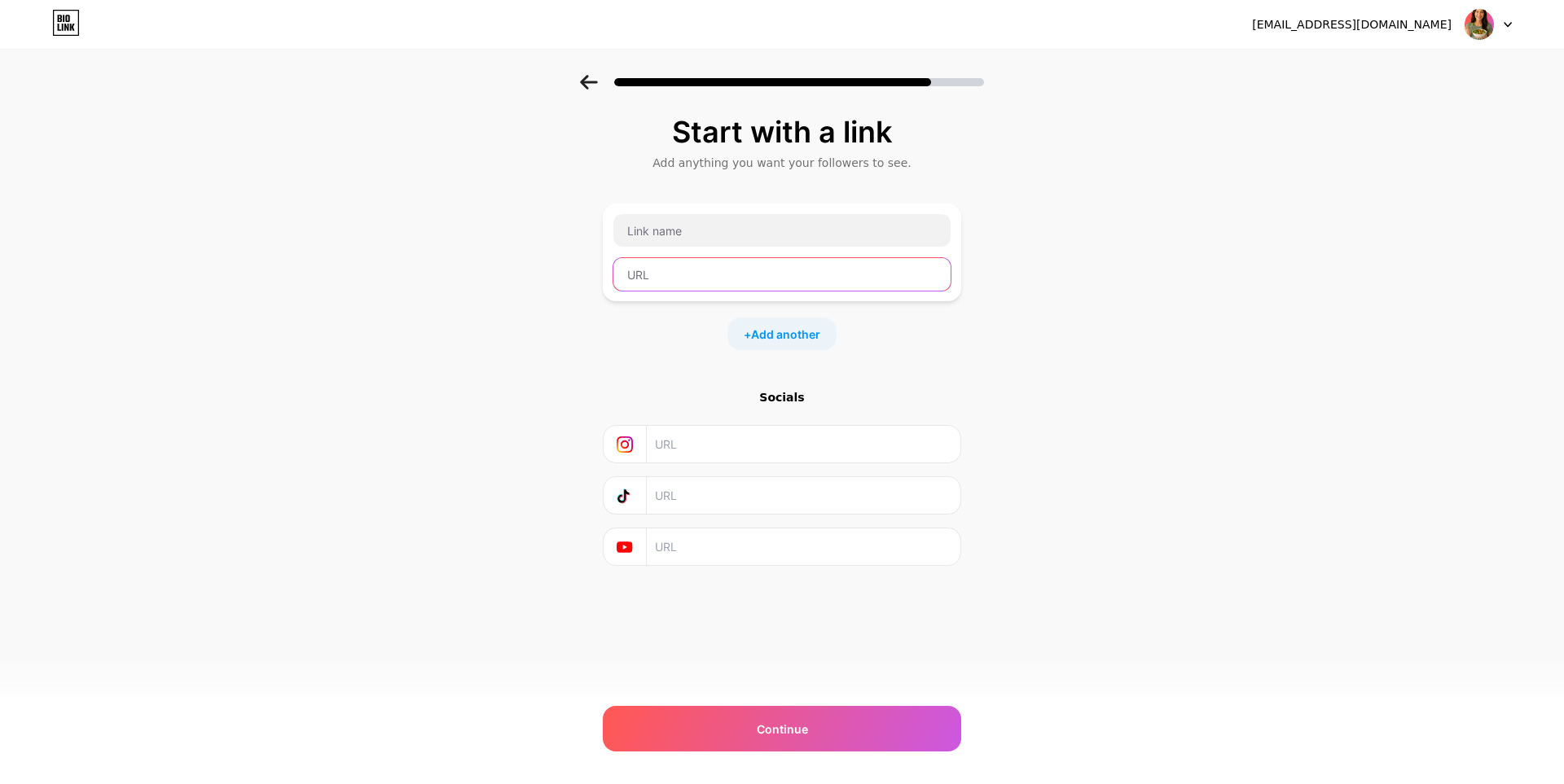
click at [771, 271] on input "text" at bounding box center [782, 274] width 338 height 33
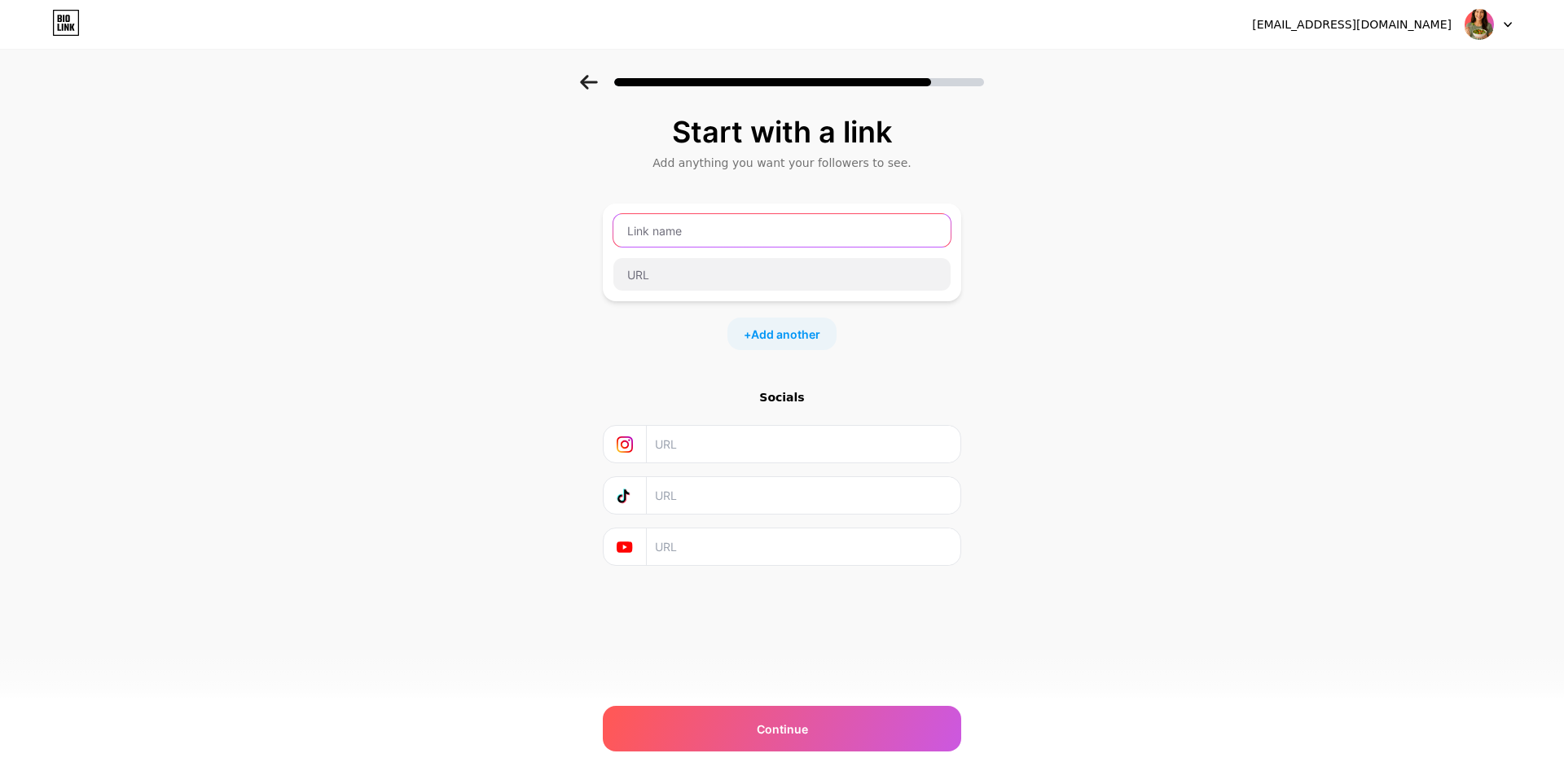
click at [773, 234] on input "text" at bounding box center [782, 230] width 338 height 33
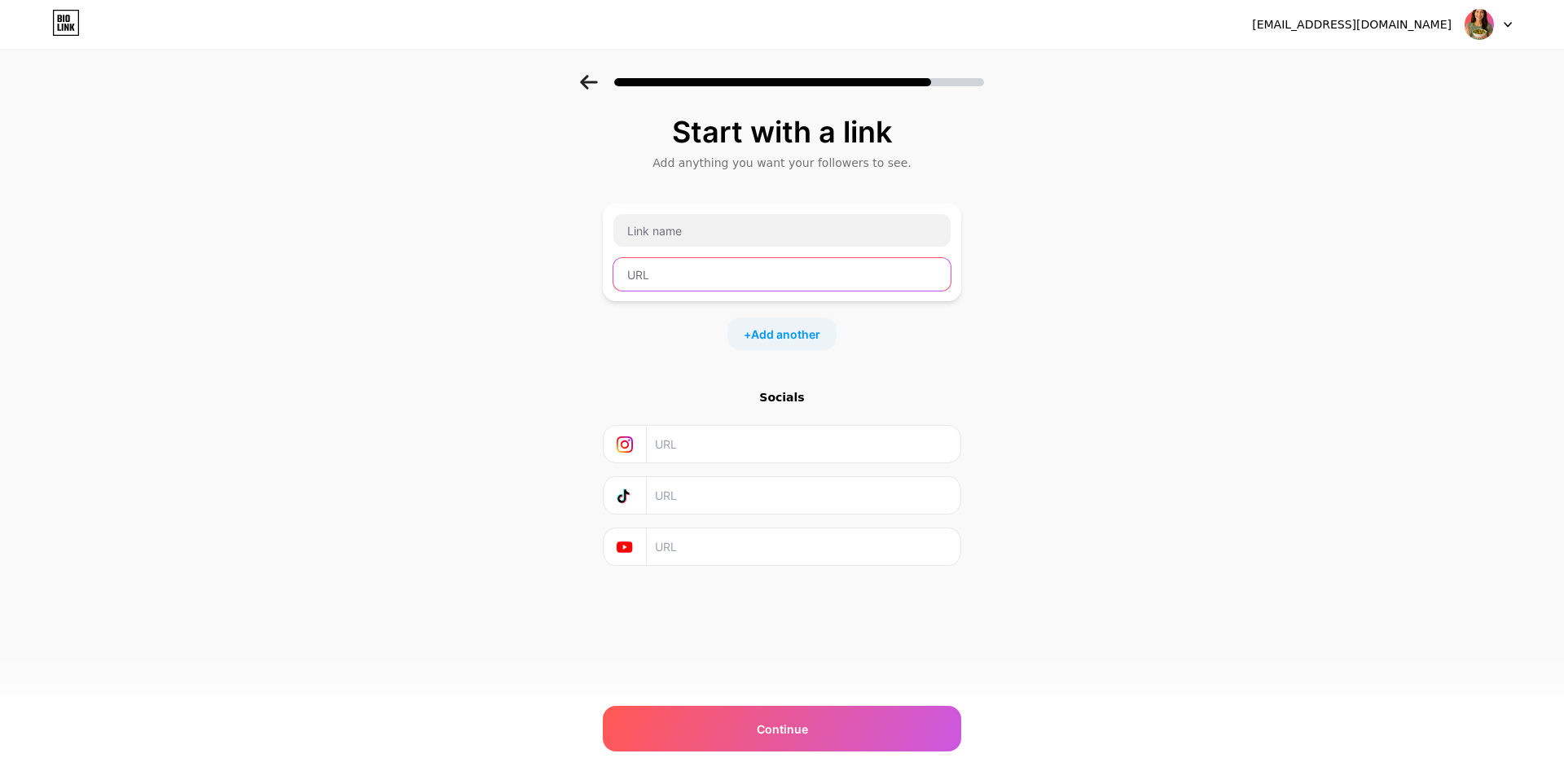
click at [763, 284] on input "text" at bounding box center [782, 274] width 338 height 33
drag, startPoint x: 727, startPoint y: 448, endPoint x: 735, endPoint y: 414, distance: 34.9
click at [727, 448] on input "text" at bounding box center [802, 444] width 295 height 37
click at [788, 275] on input "text" at bounding box center [782, 274] width 338 height 33
click at [768, 282] on input "text" at bounding box center [782, 274] width 338 height 33
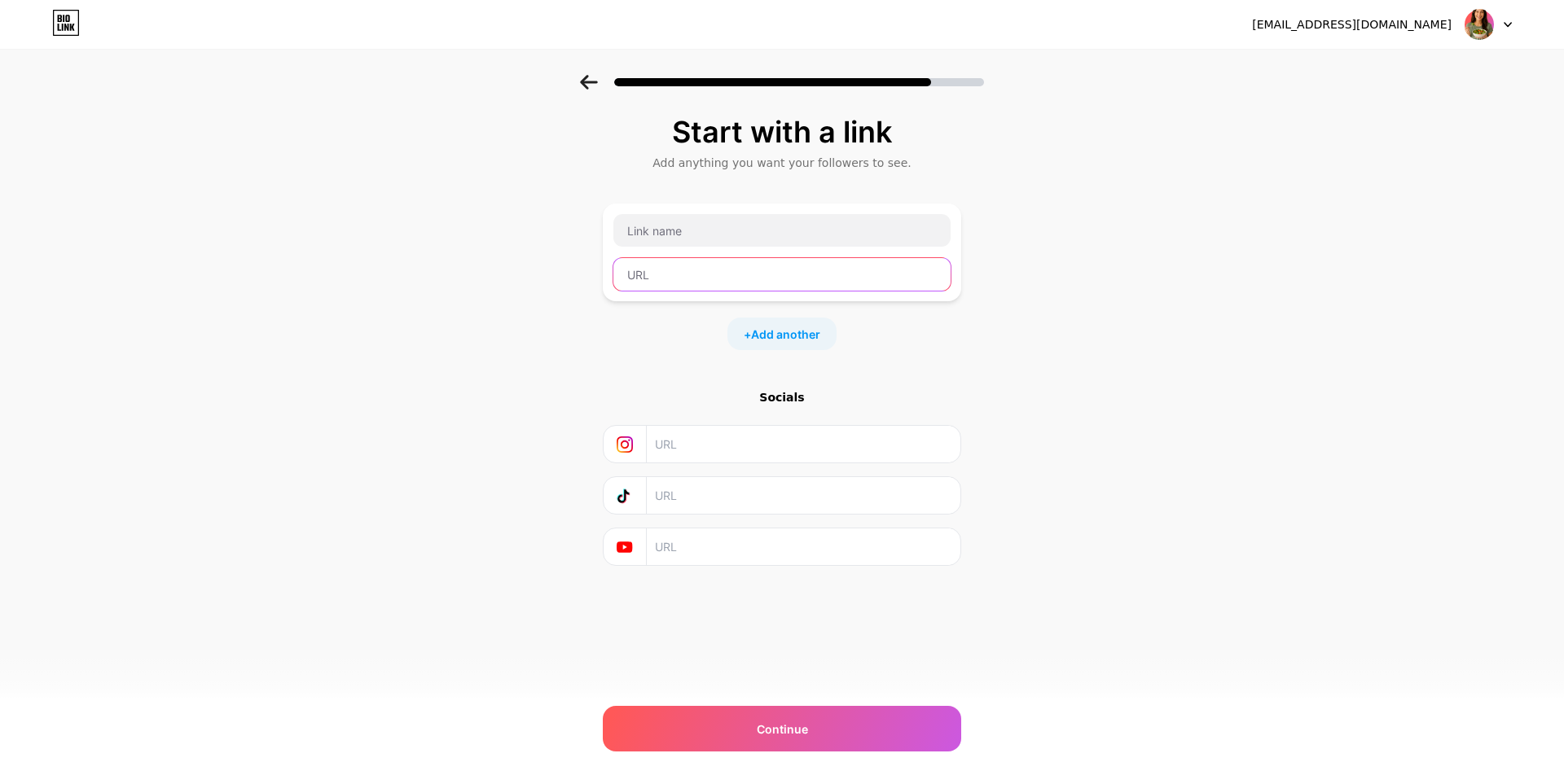
paste input "[URL][DOMAIN_NAME]"
type input "[URL][DOMAIN_NAME]"
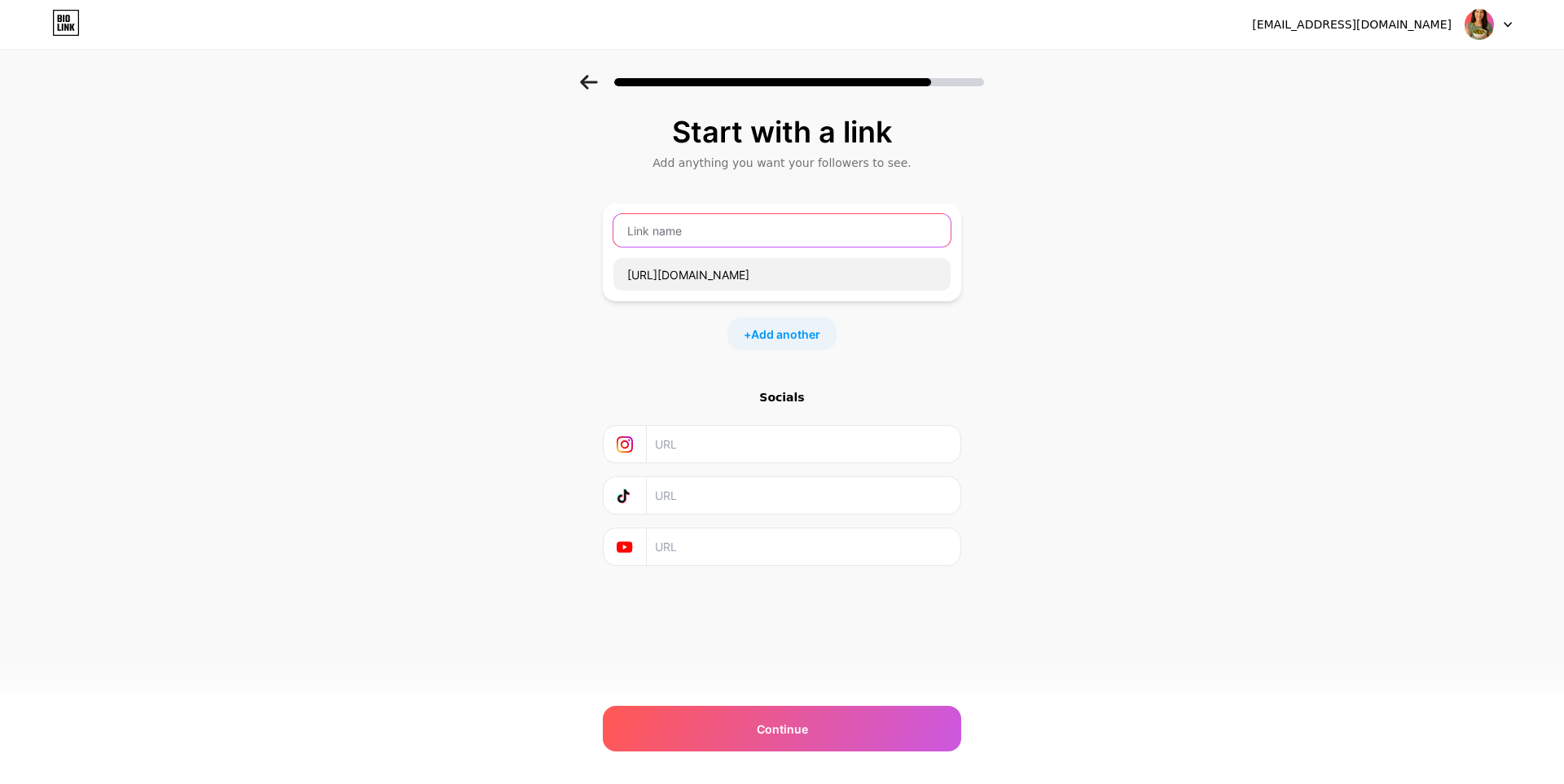
click at [769, 236] on input "text" at bounding box center [782, 230] width 338 height 33
click at [796, 218] on input "text" at bounding box center [782, 230] width 338 height 33
